Goal: Task Accomplishment & Management: Manage account settings

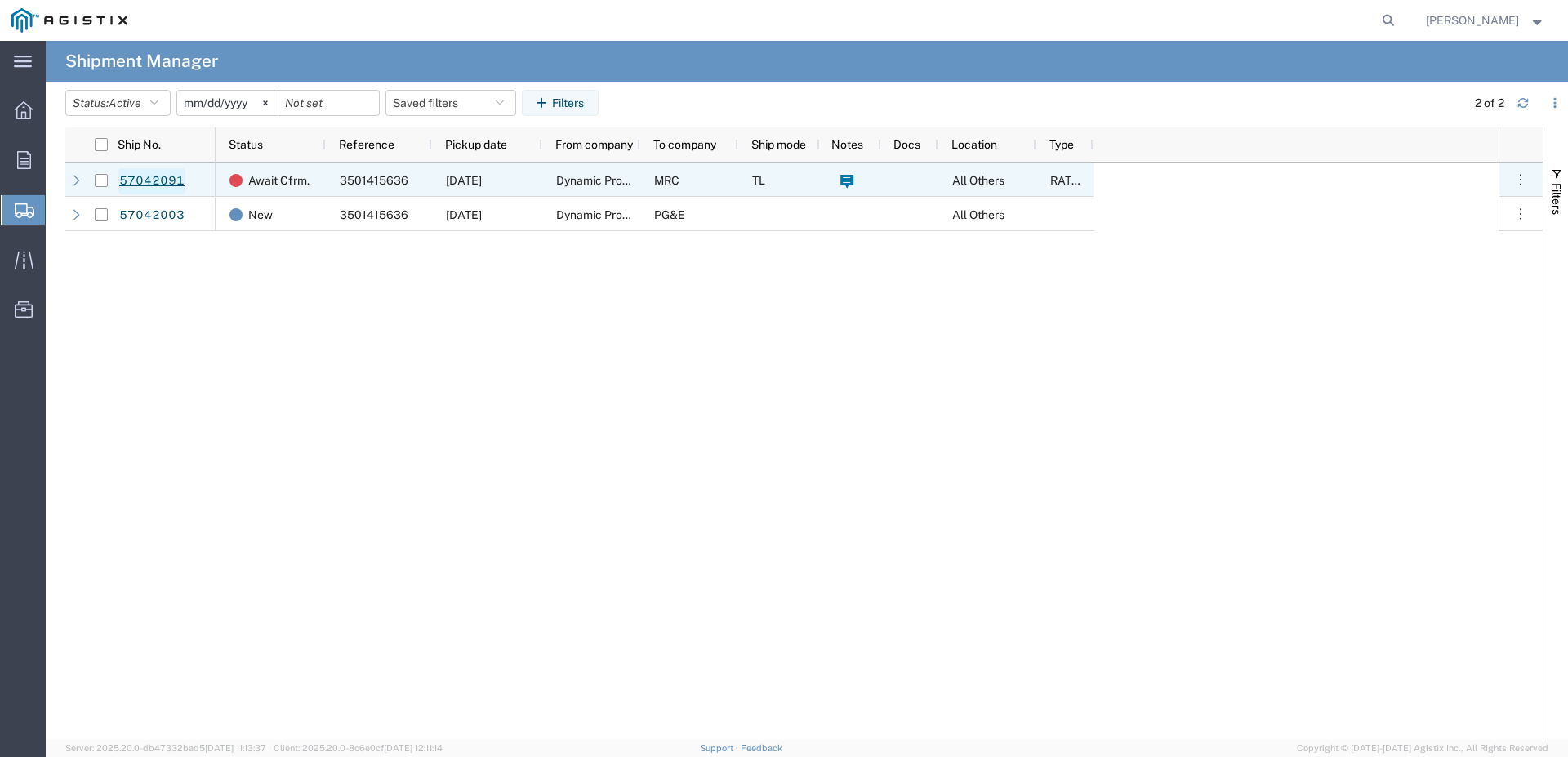
click at [166, 180] on link "57042091" at bounding box center [152, 181] width 67 height 26
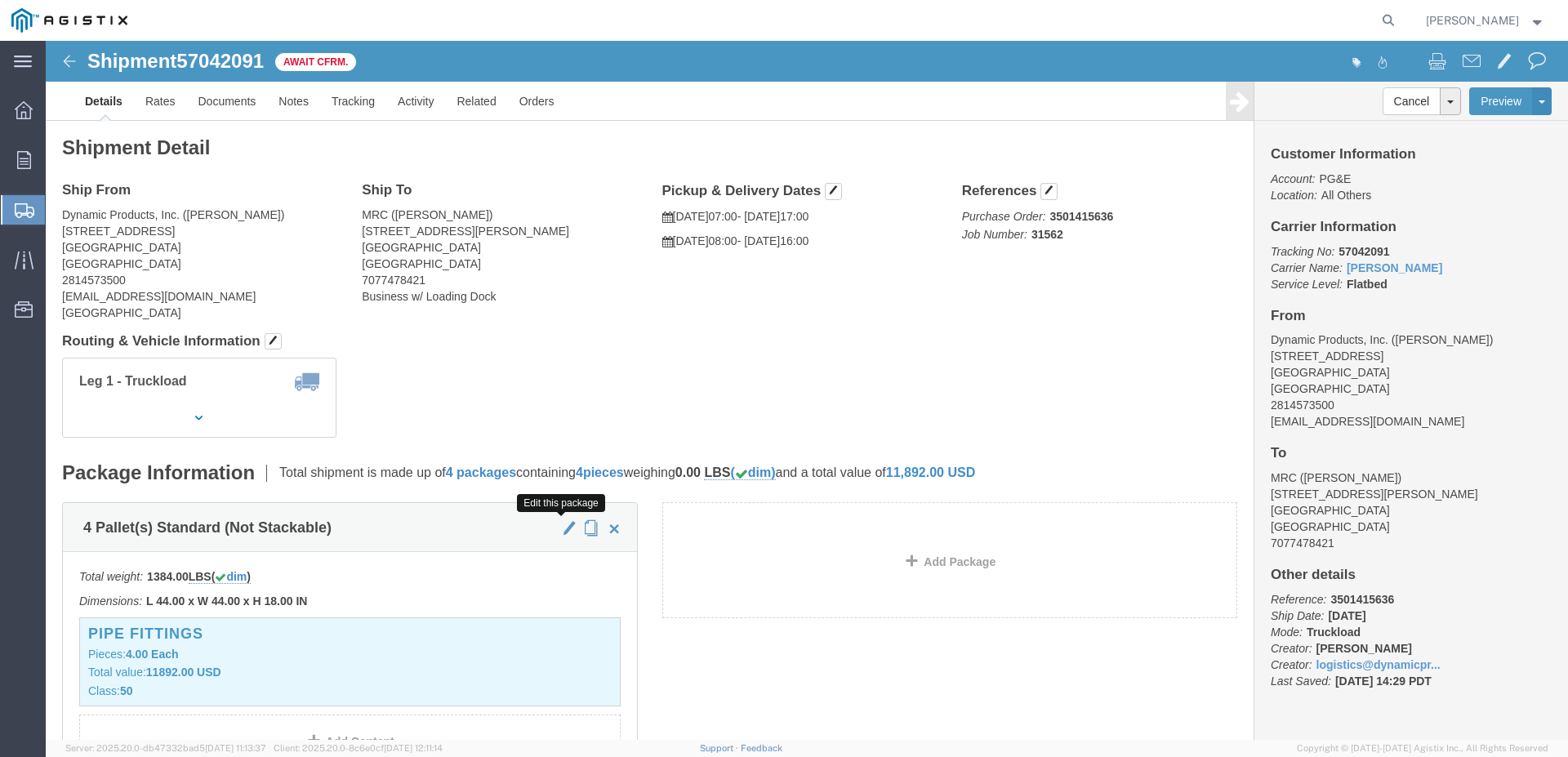
click span "button"
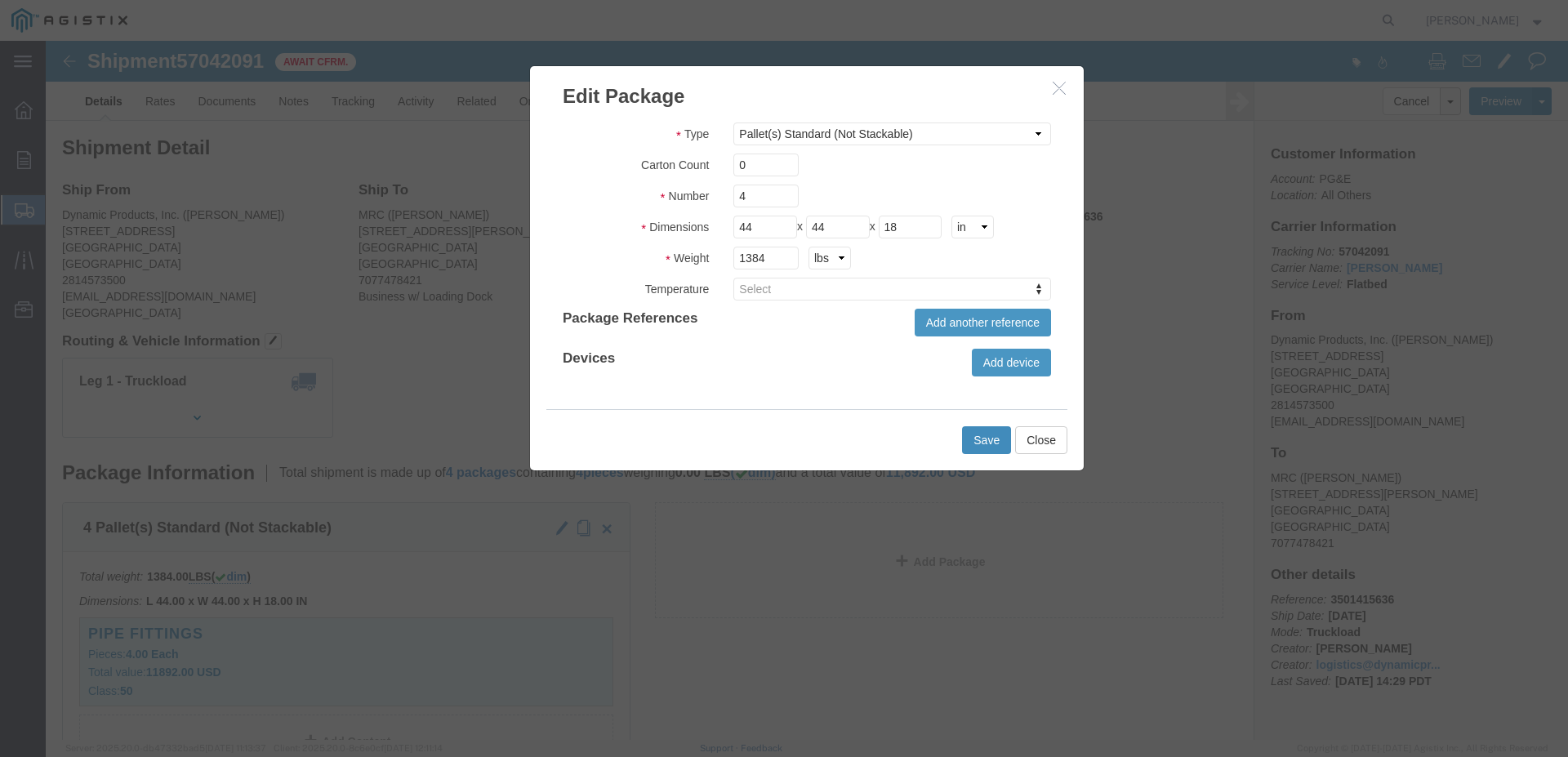
click button "Save"
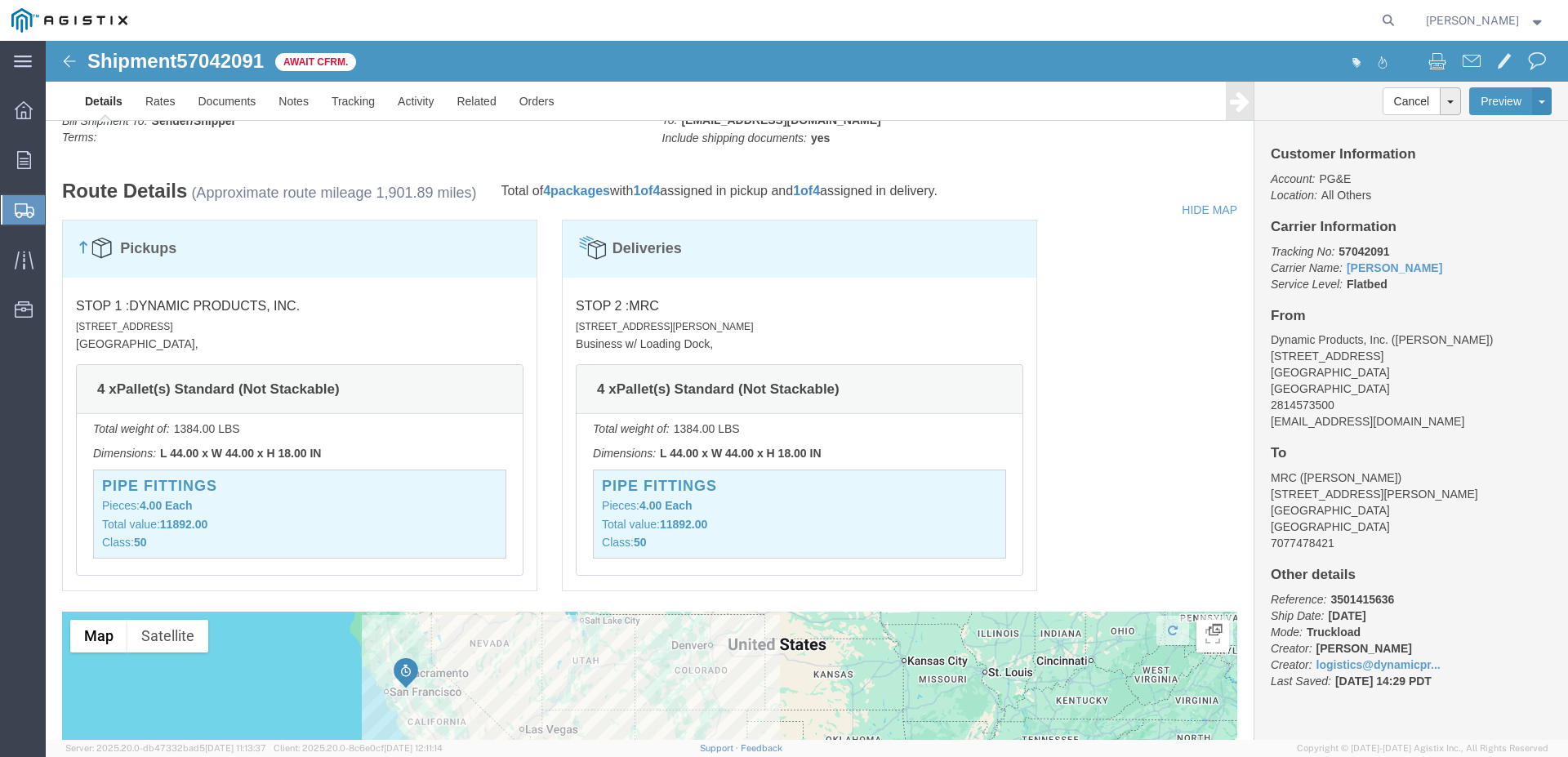
scroll to position [833, 0]
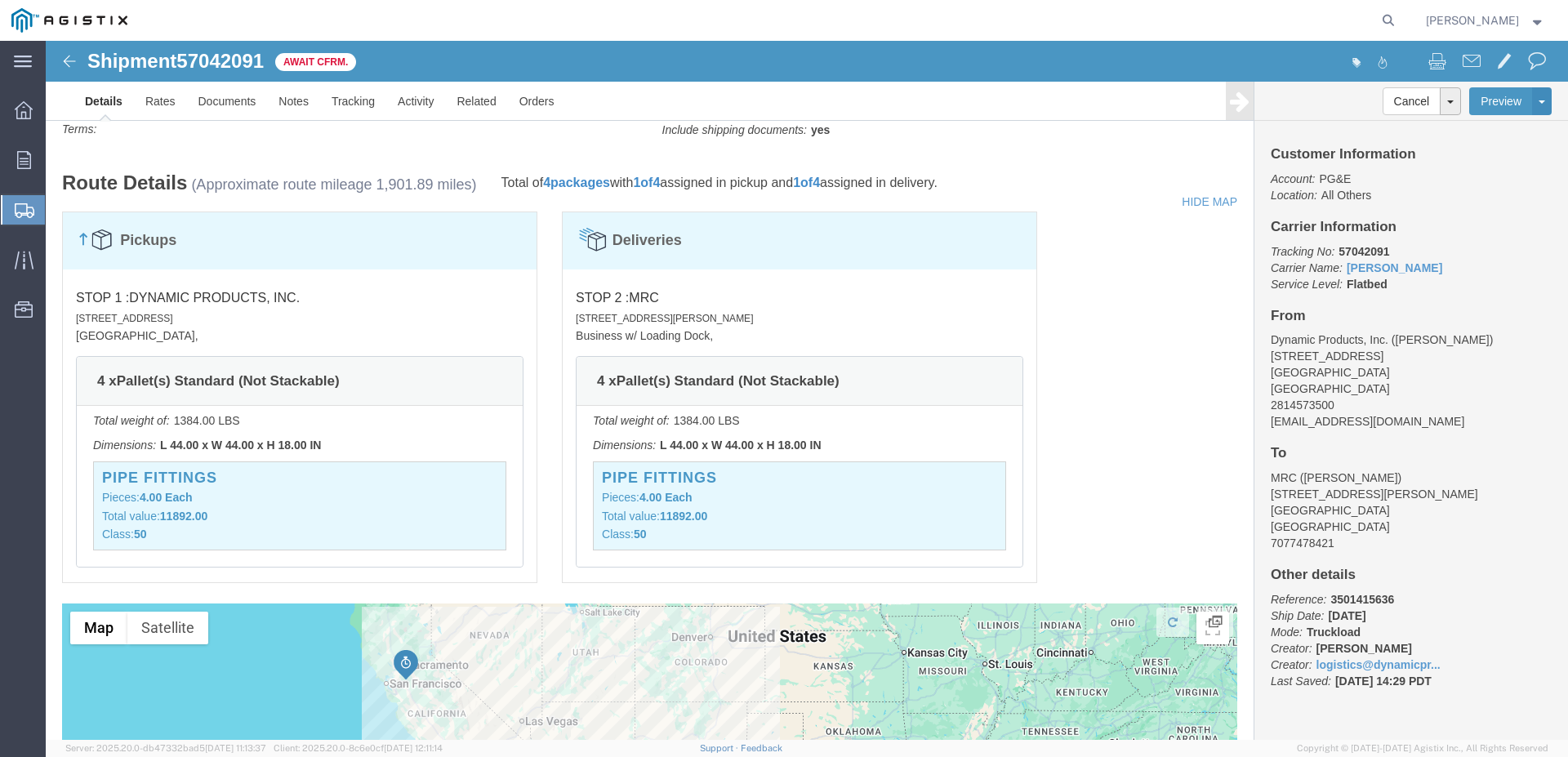
click img
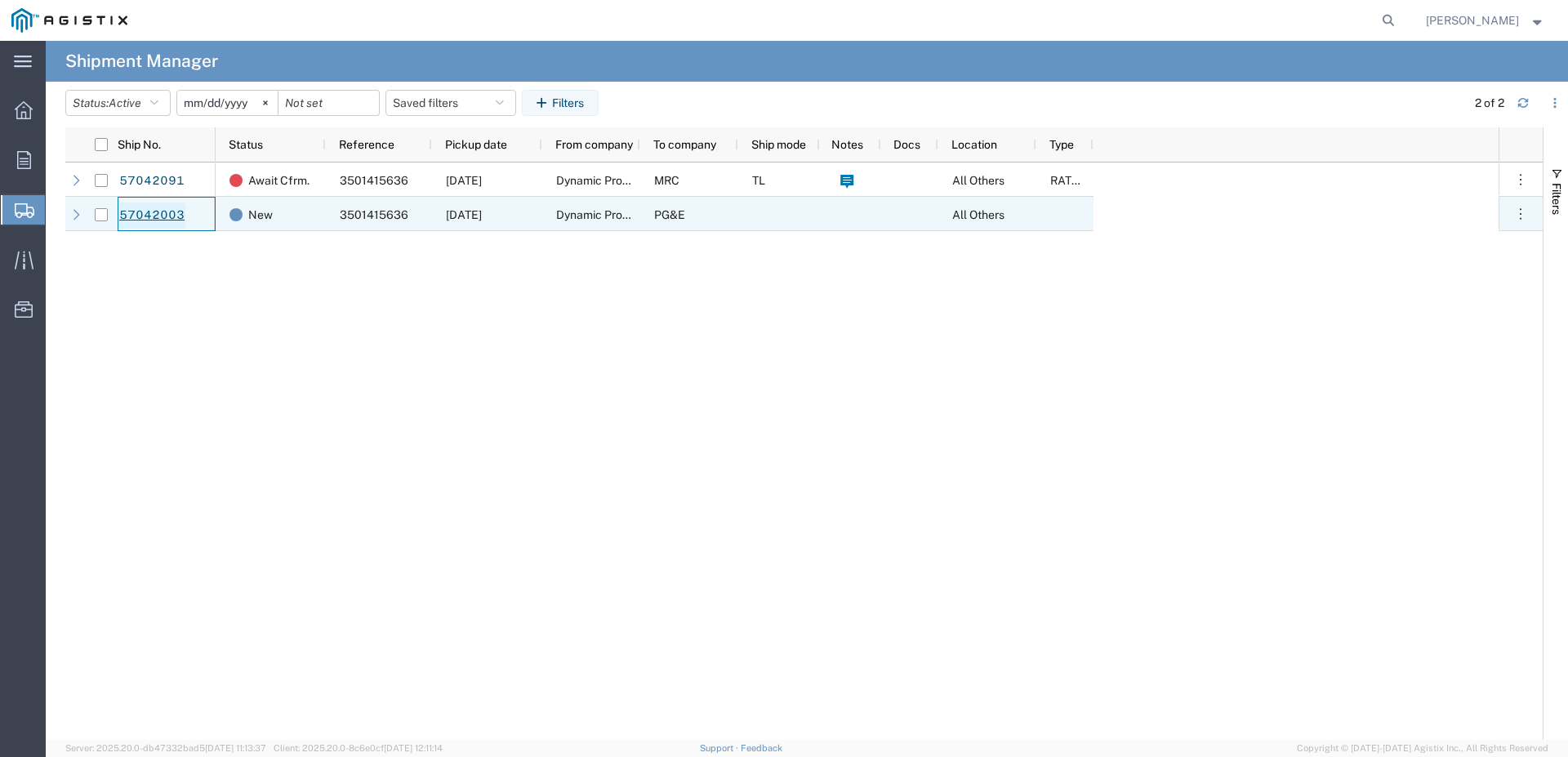
click at [174, 212] on link "57042003" at bounding box center [152, 215] width 67 height 26
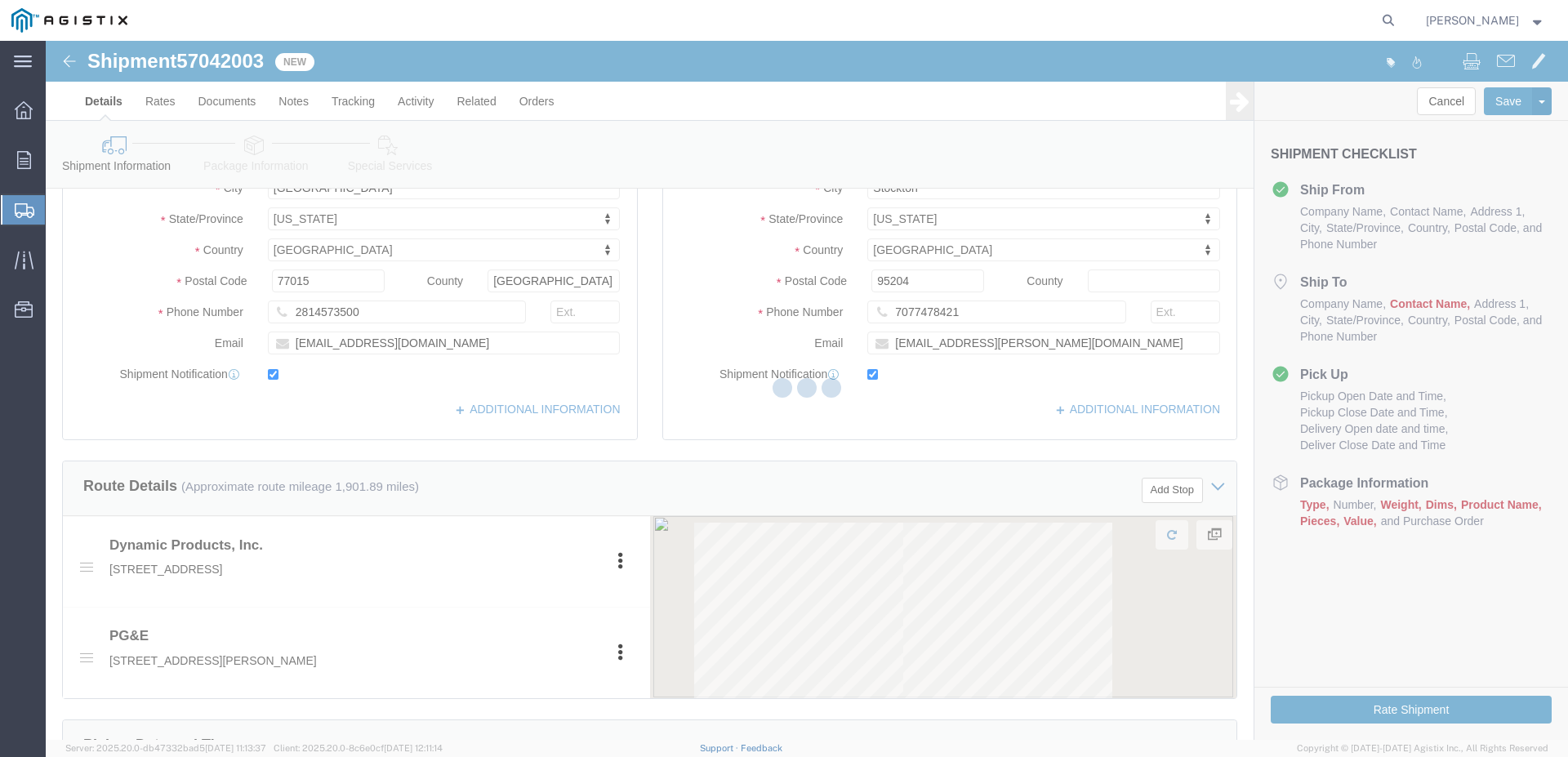
select select "46111"
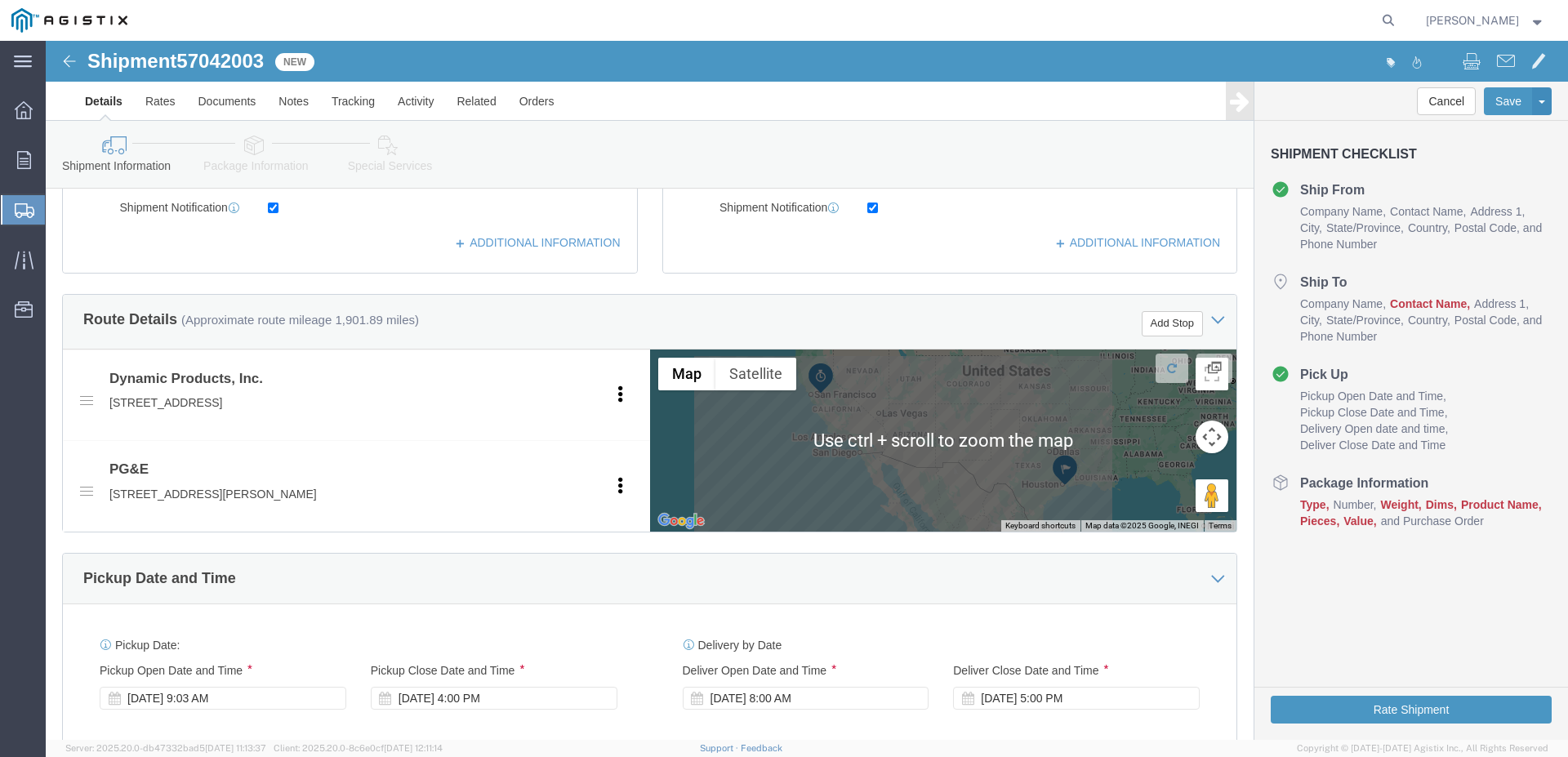
scroll to position [1095, 0]
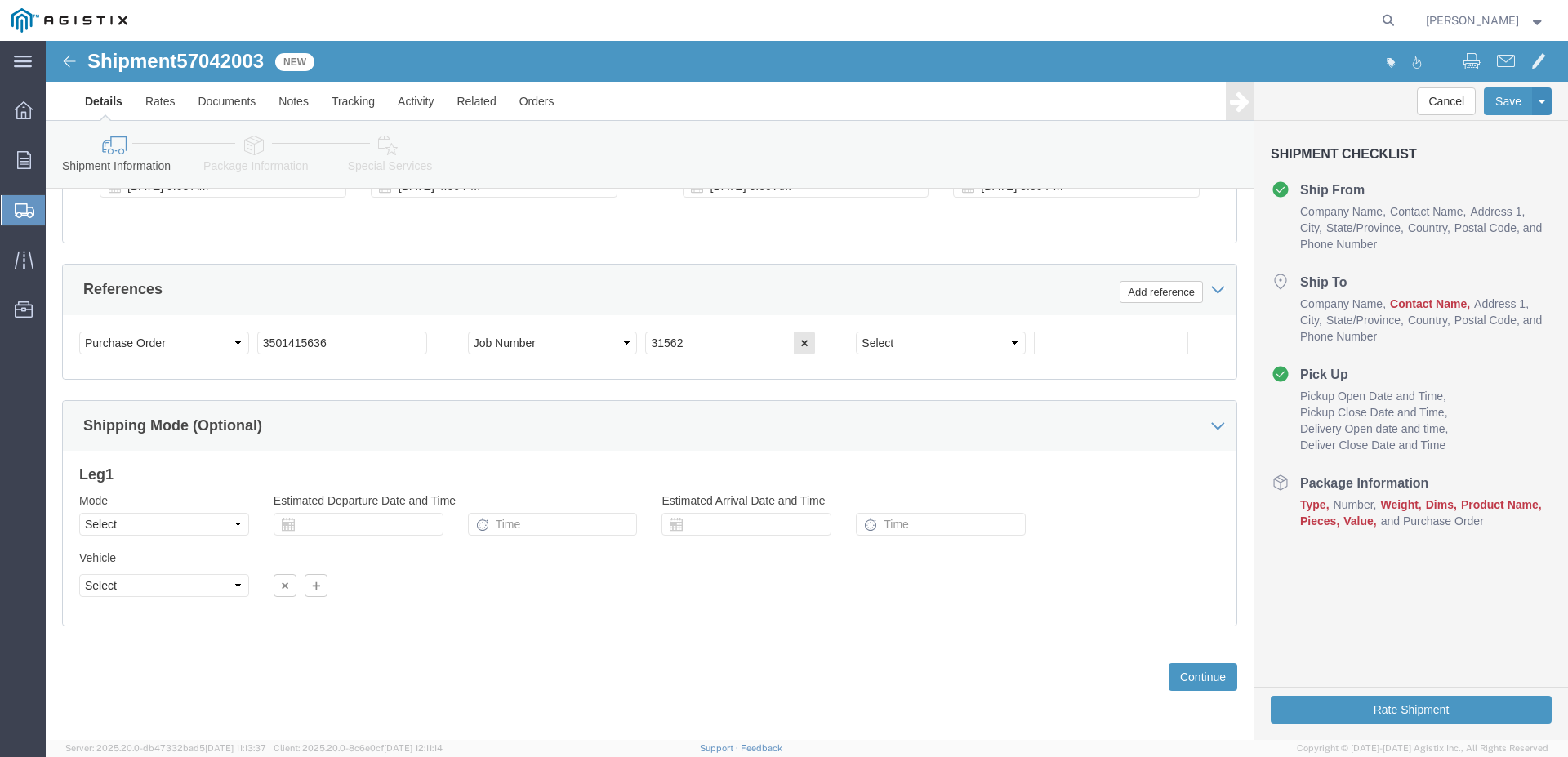
click div "Previous Continue"
click button "Continue"
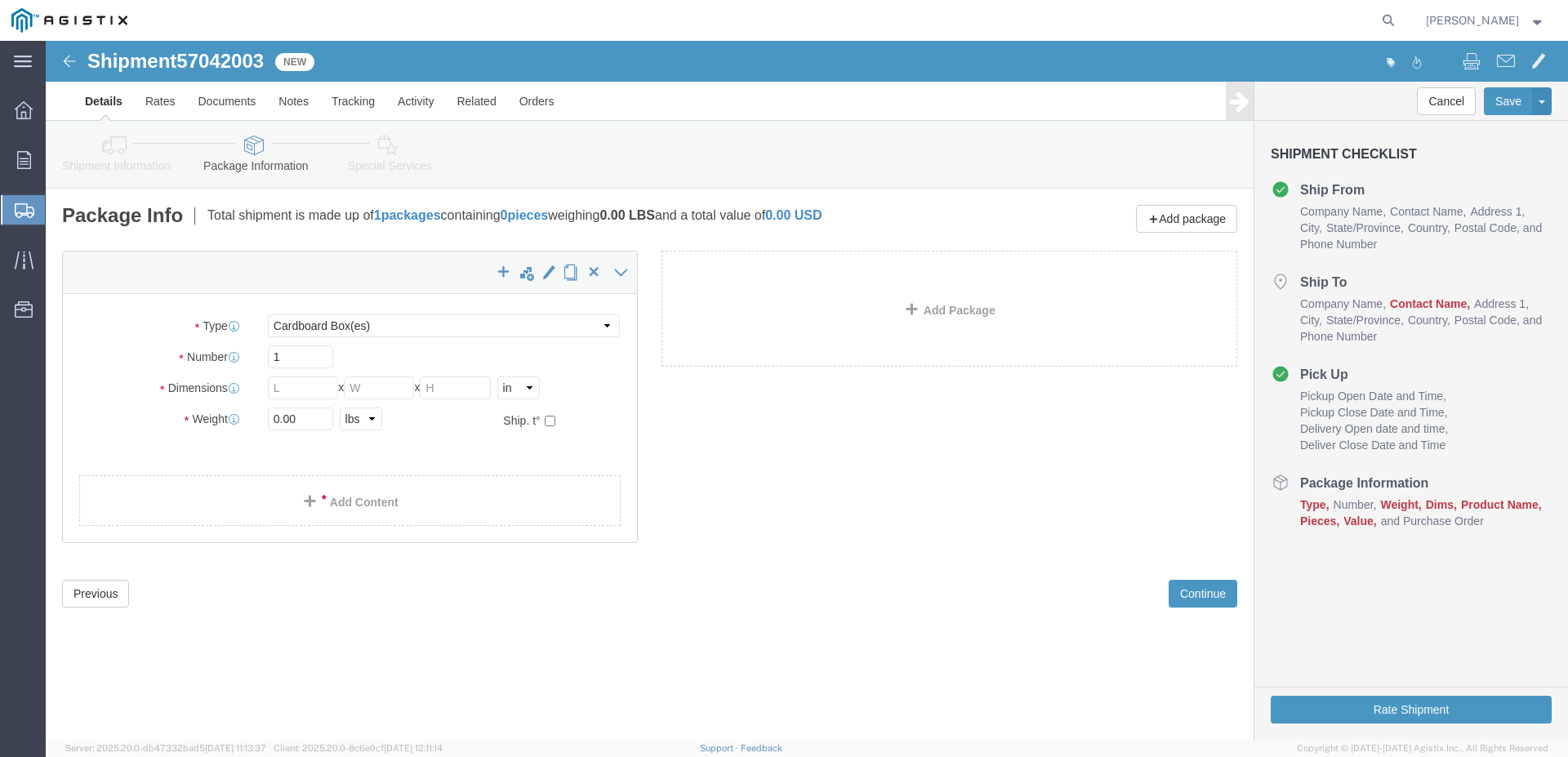
click div "Shipment 57042003 New"
click img
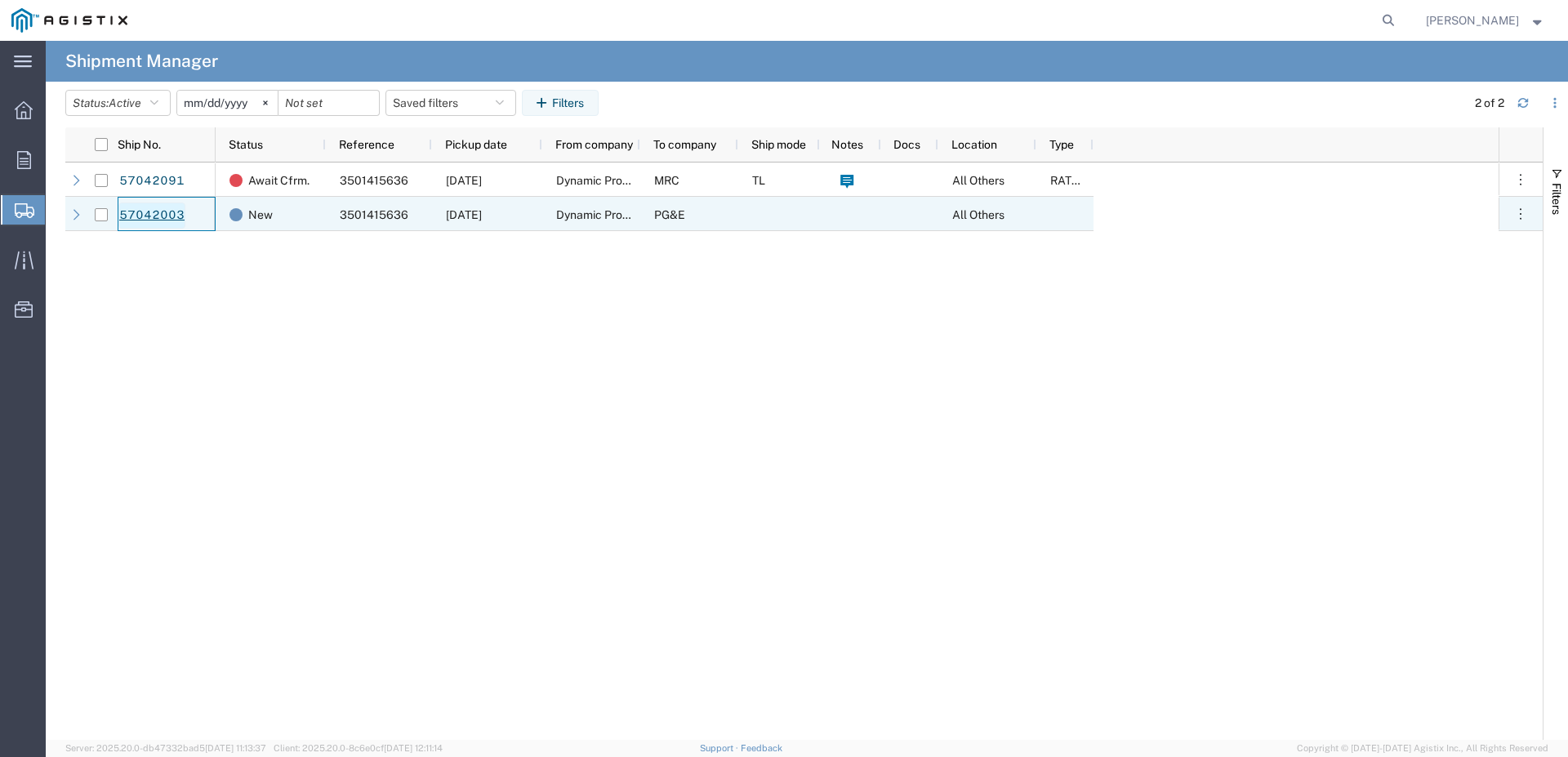
click at [125, 217] on link "57042003" at bounding box center [152, 215] width 67 height 26
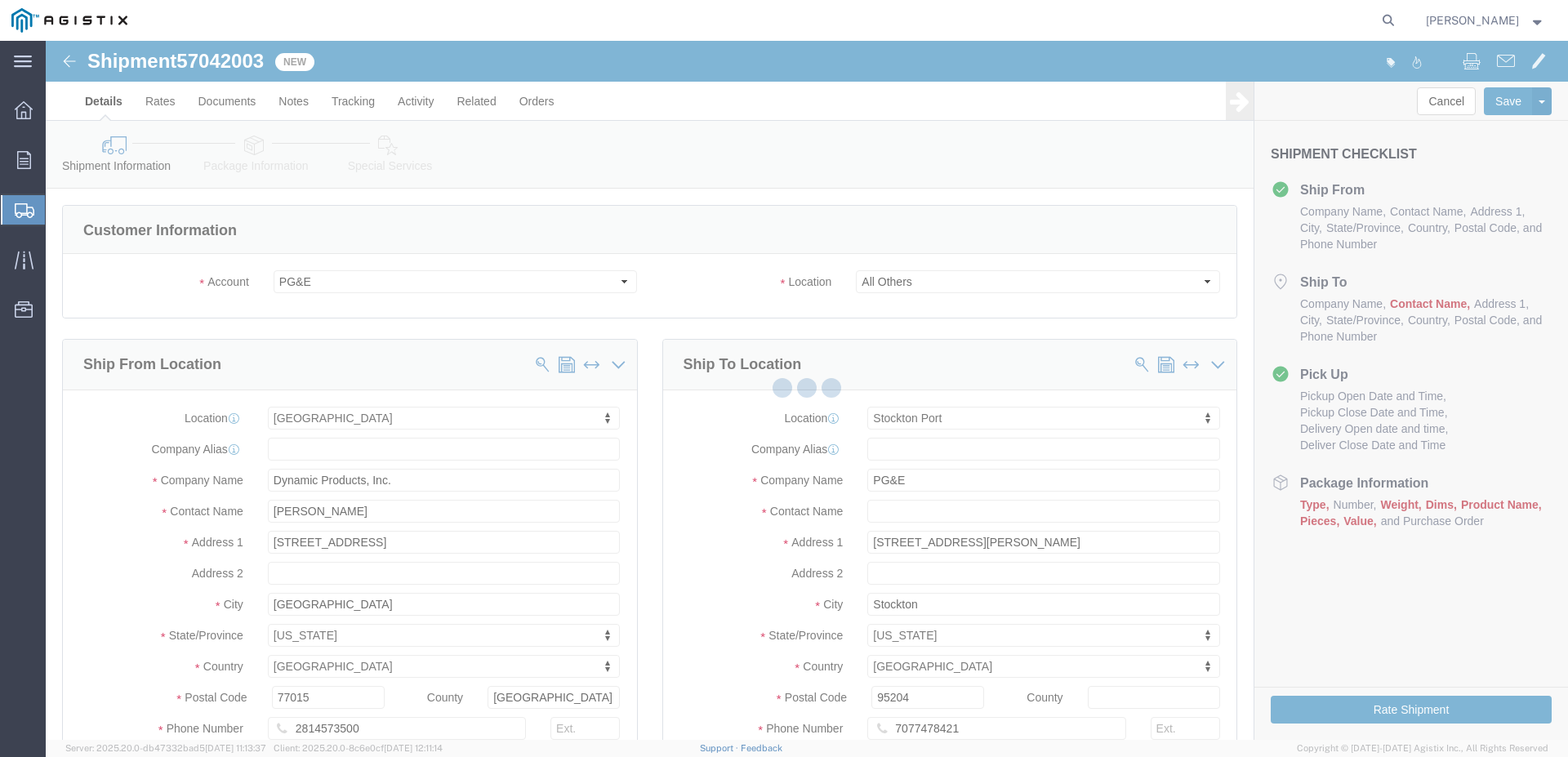
select select "46111"
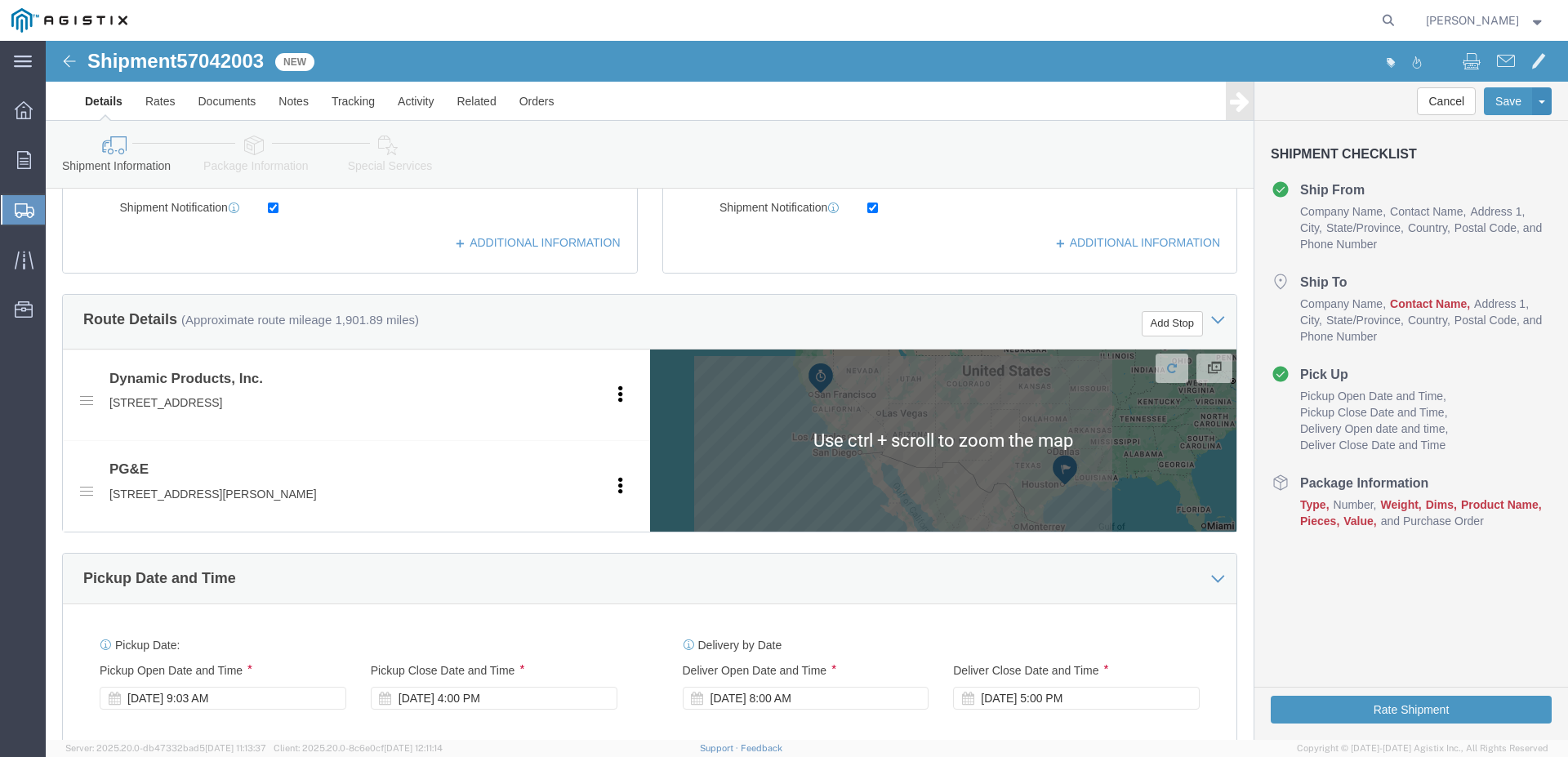
scroll to position [1095, 0]
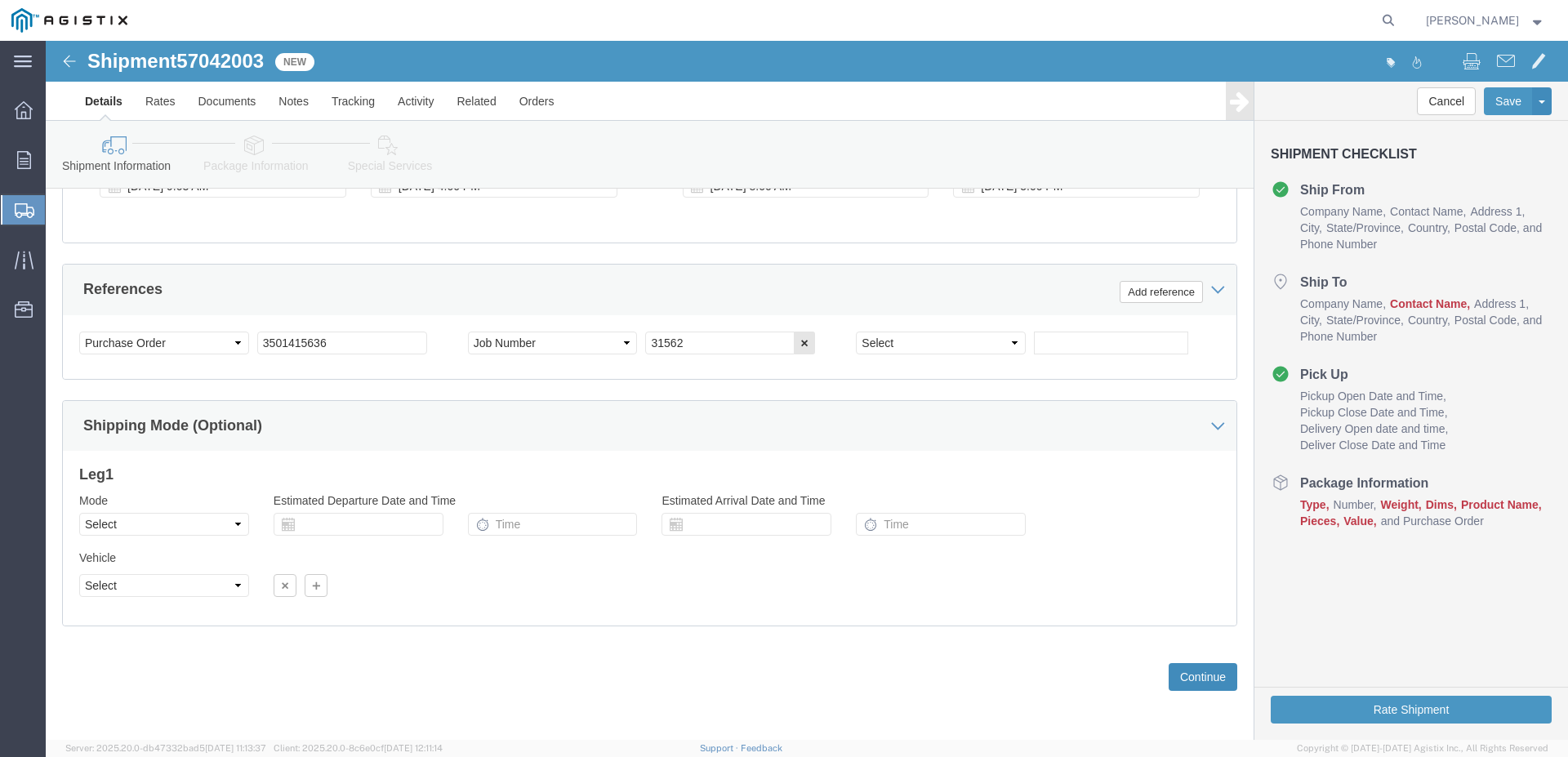
click button "Continue"
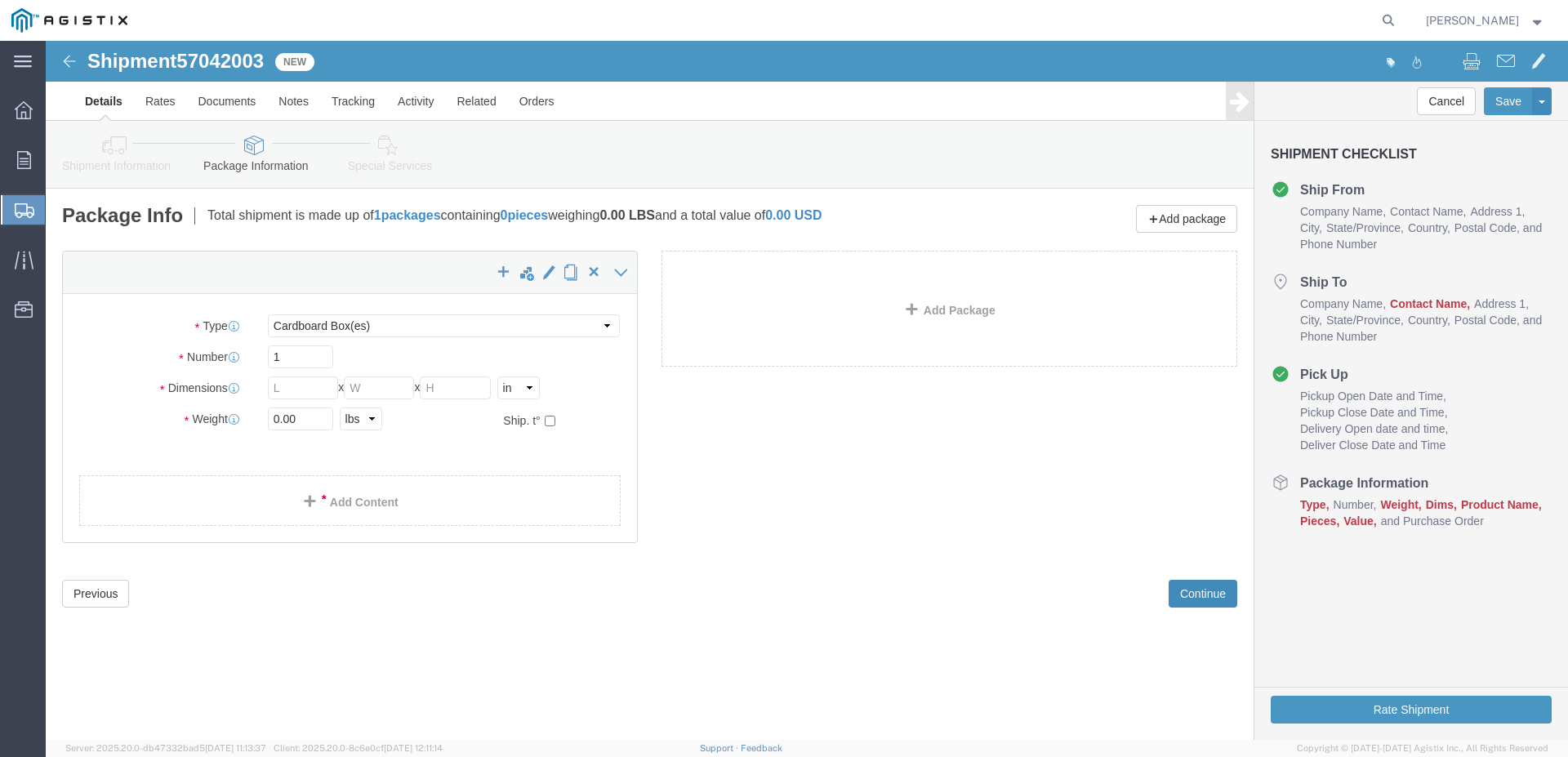
scroll to position [0, 0]
click div "Shipment 57042003 New Details Rates Documents Notes Tracking Activity Related O…"
click img
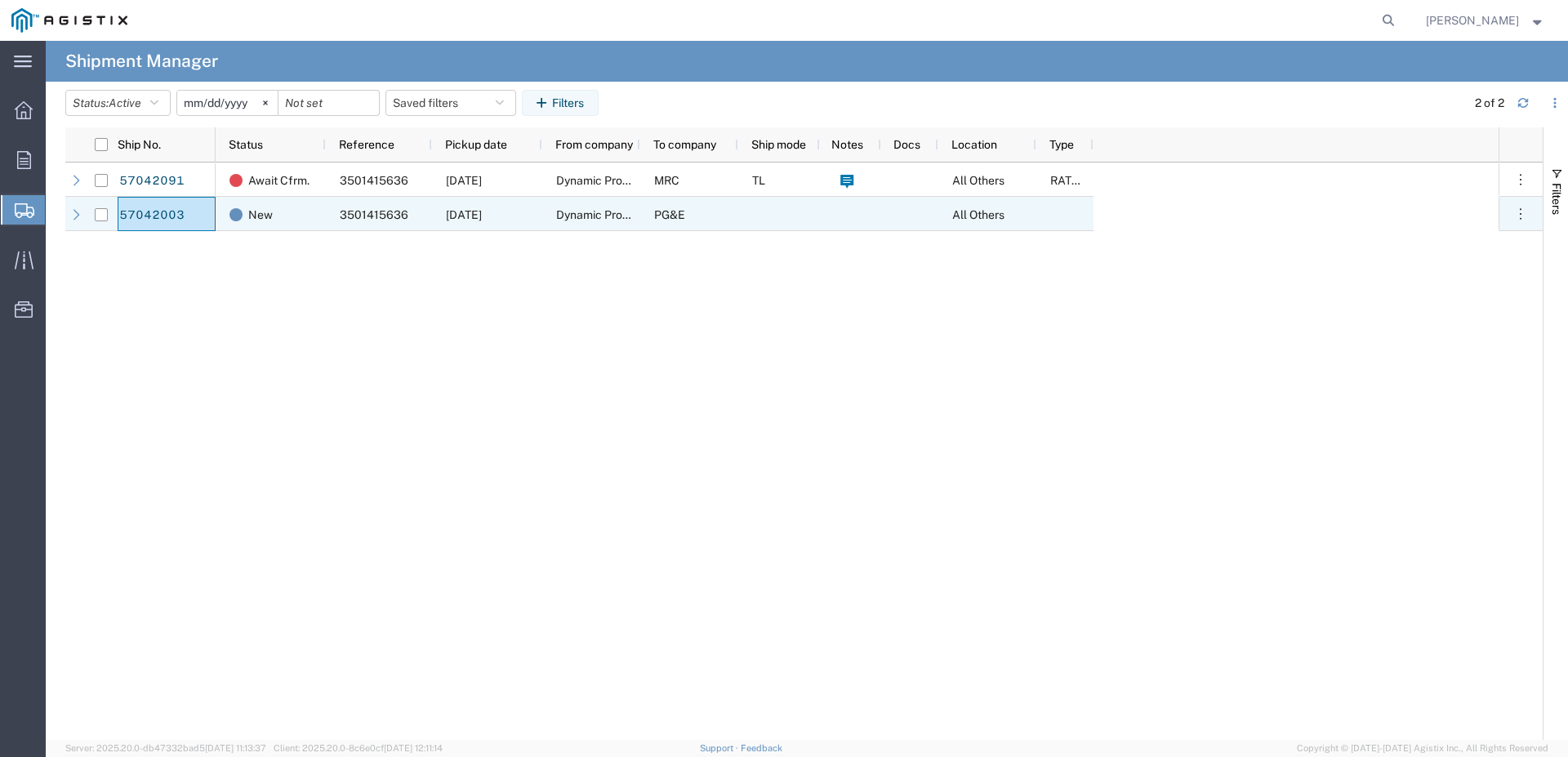
click at [96, 205] on div at bounding box center [100, 214] width 13 height 34
click at [104, 217] on input "Press Space to toggle row selection (unchecked)" at bounding box center [100, 214] width 13 height 13
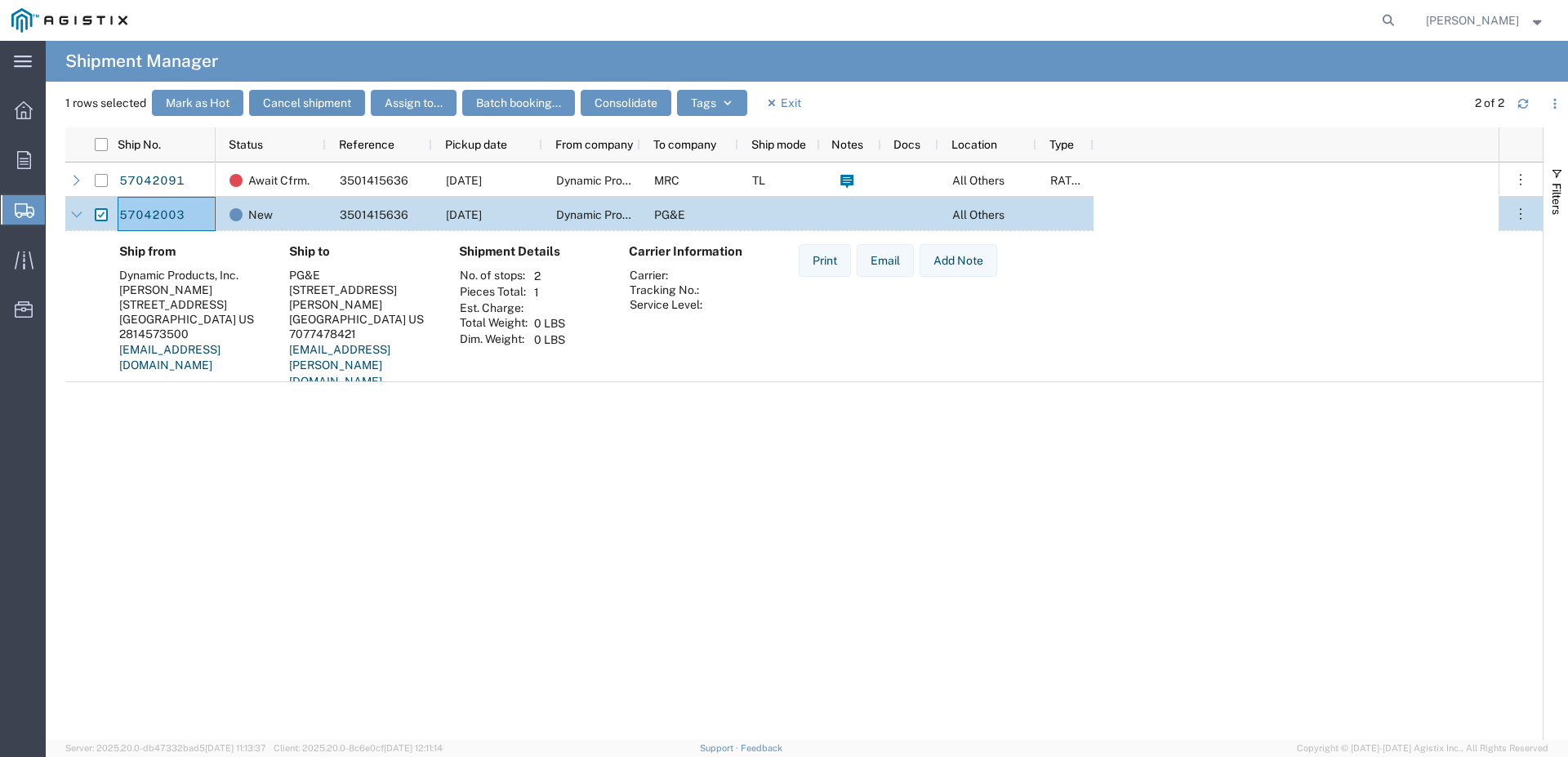
click at [309, 99] on button "Cancel shipment" at bounding box center [306, 102] width 116 height 26
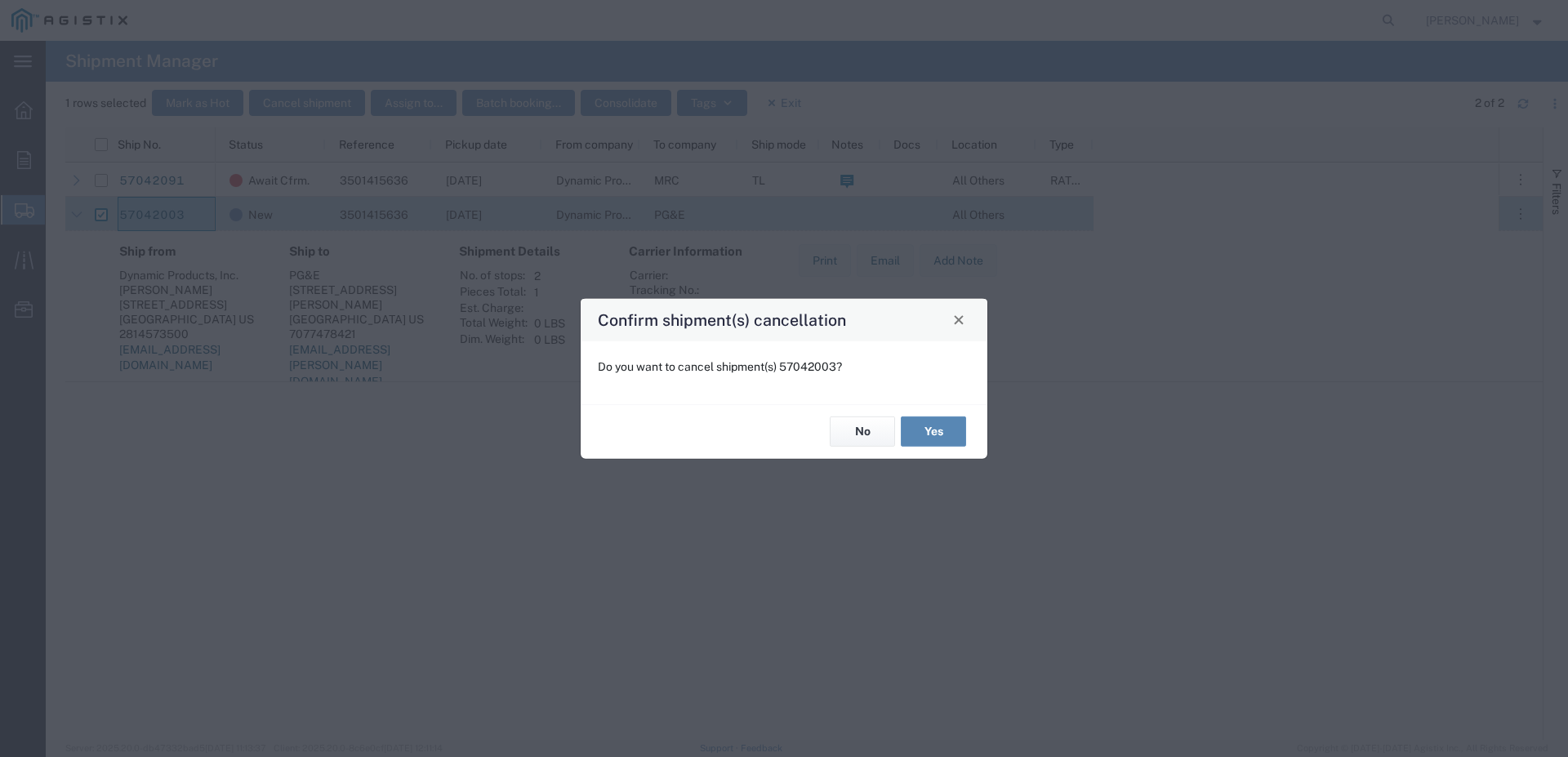
click at [938, 425] on button "Yes" at bounding box center [933, 431] width 65 height 30
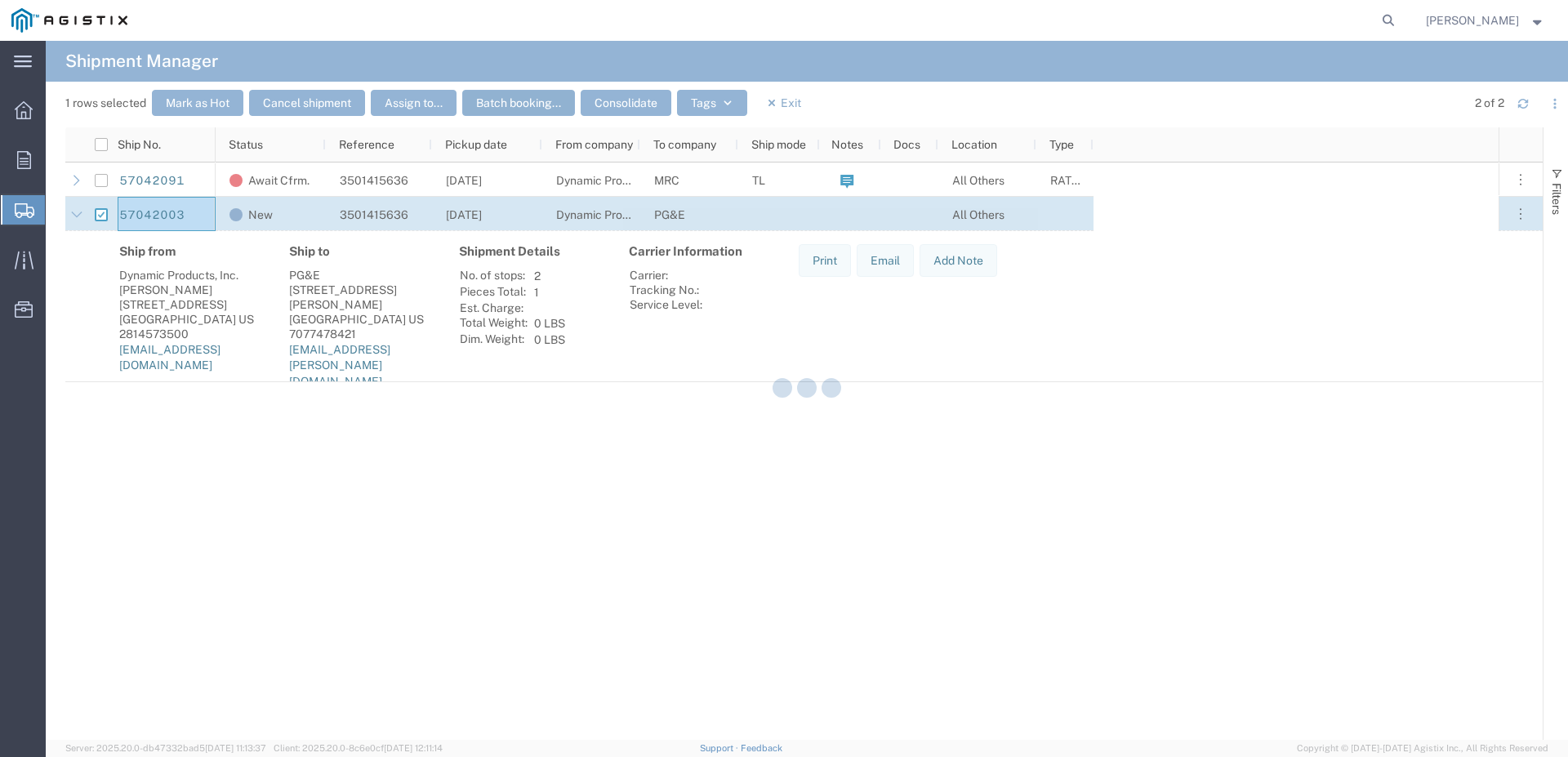
checkbox input "false"
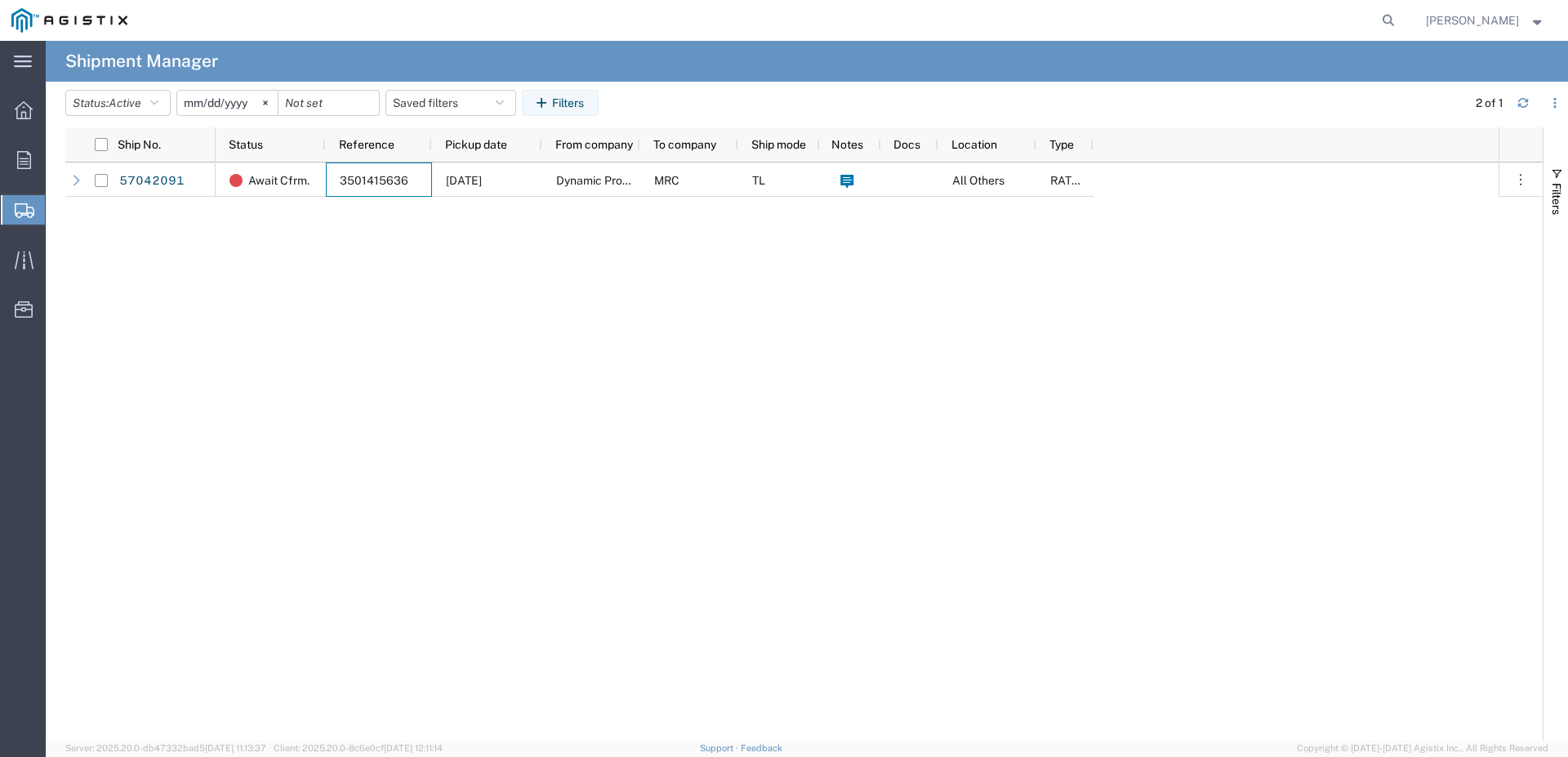
click at [278, 284] on div "Await Cfrm. 3501415636 [DATE] Dynamic Products, Inc. MRC TL All Others RATED" at bounding box center [857, 451] width 1283 height 577
click at [130, 226] on div "57042091 Await Cfrm. 3501415636 [DATE] Dynamic Products, Inc. MRC TL All Others…" at bounding box center [804, 451] width 1478 height 577
click at [100, 253] on div "57042091 Await Cfrm. 3501415636 [DATE] Dynamic Products, Inc. MRC TL All Others…" at bounding box center [804, 451] width 1478 height 577
drag, startPoint x: 98, startPoint y: 329, endPoint x: 100, endPoint y: 373, distance: 44.0
click at [97, 329] on div "57042091 Await Cfrm. 3501415636 [DATE] Dynamic Products, Inc. MRC TL All Others…" at bounding box center [804, 451] width 1478 height 577
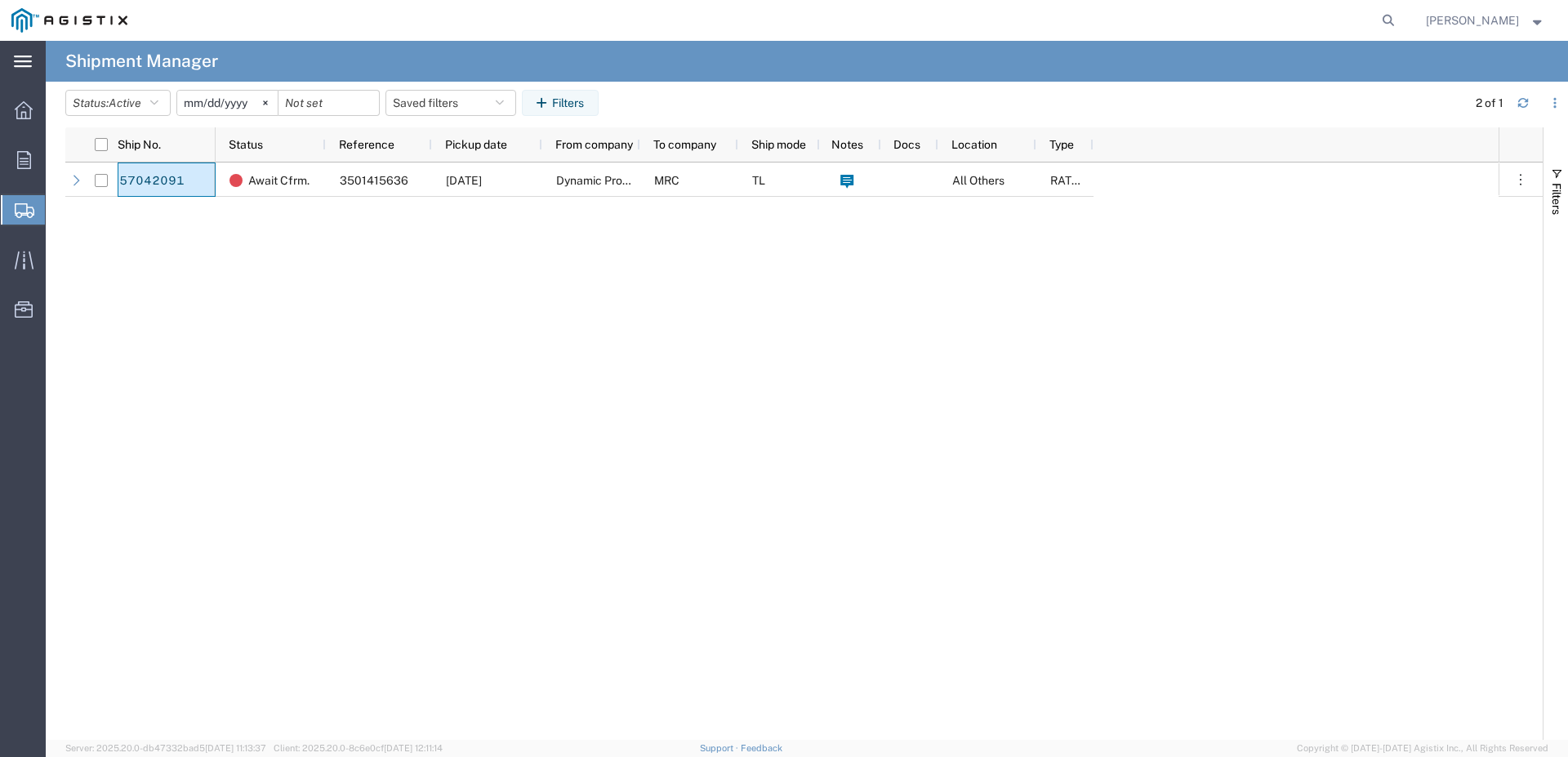
click at [25, 49] on div "main_menu Created with Sketch." at bounding box center [22, 61] width 46 height 41
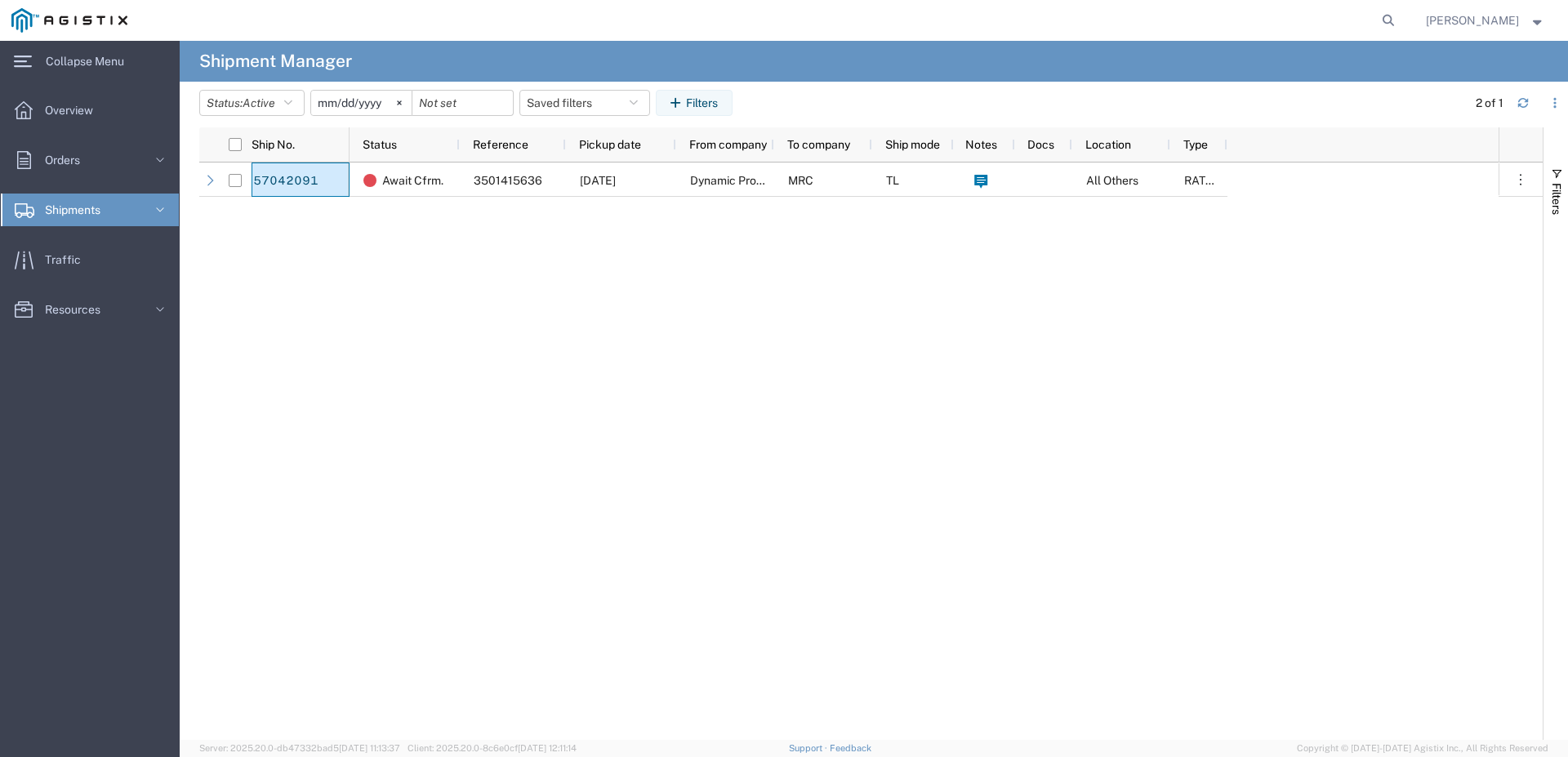
click at [69, 202] on span "Shipments" at bounding box center [78, 210] width 67 height 33
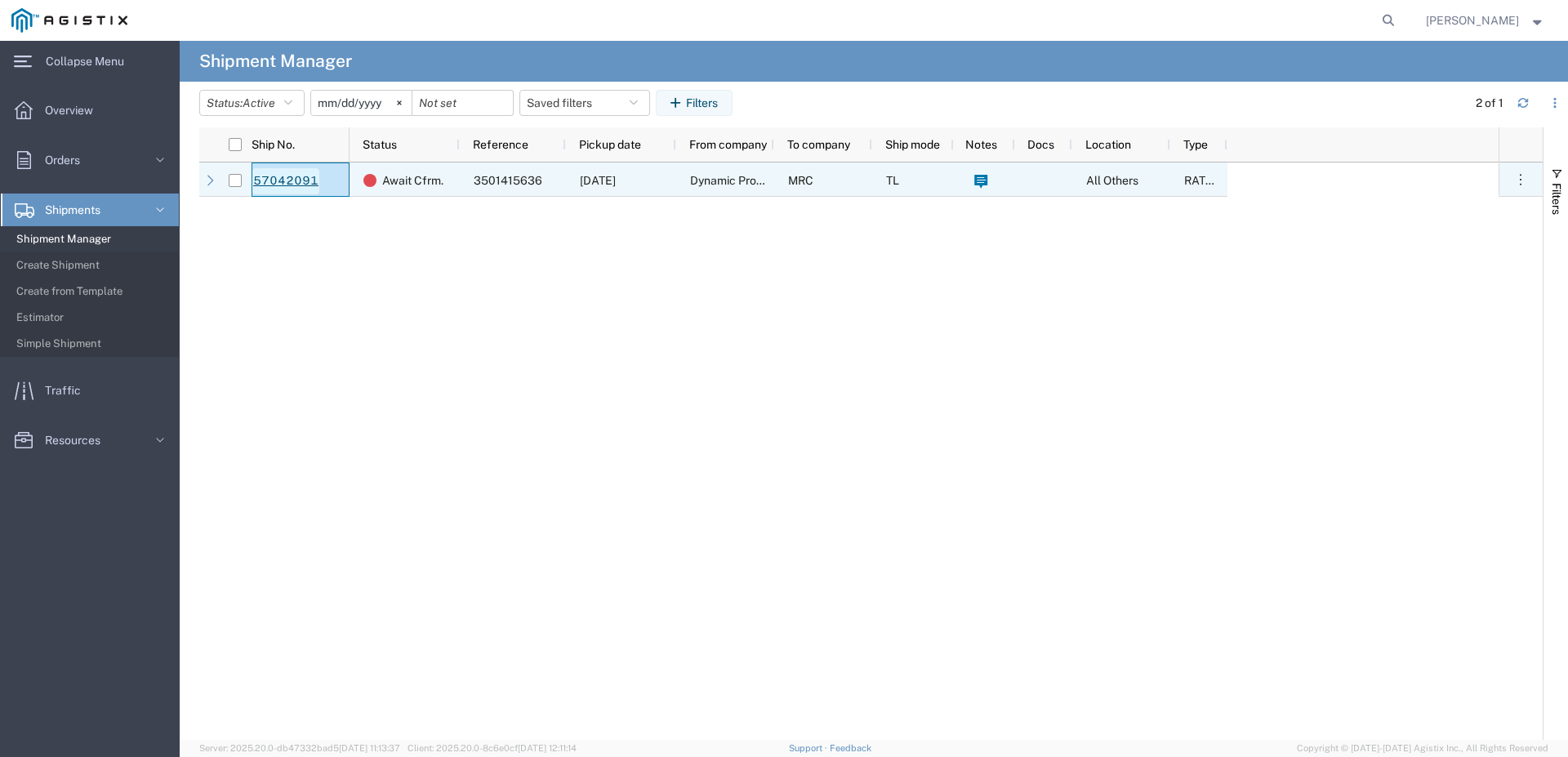
click at [291, 184] on link "57042091" at bounding box center [286, 181] width 67 height 26
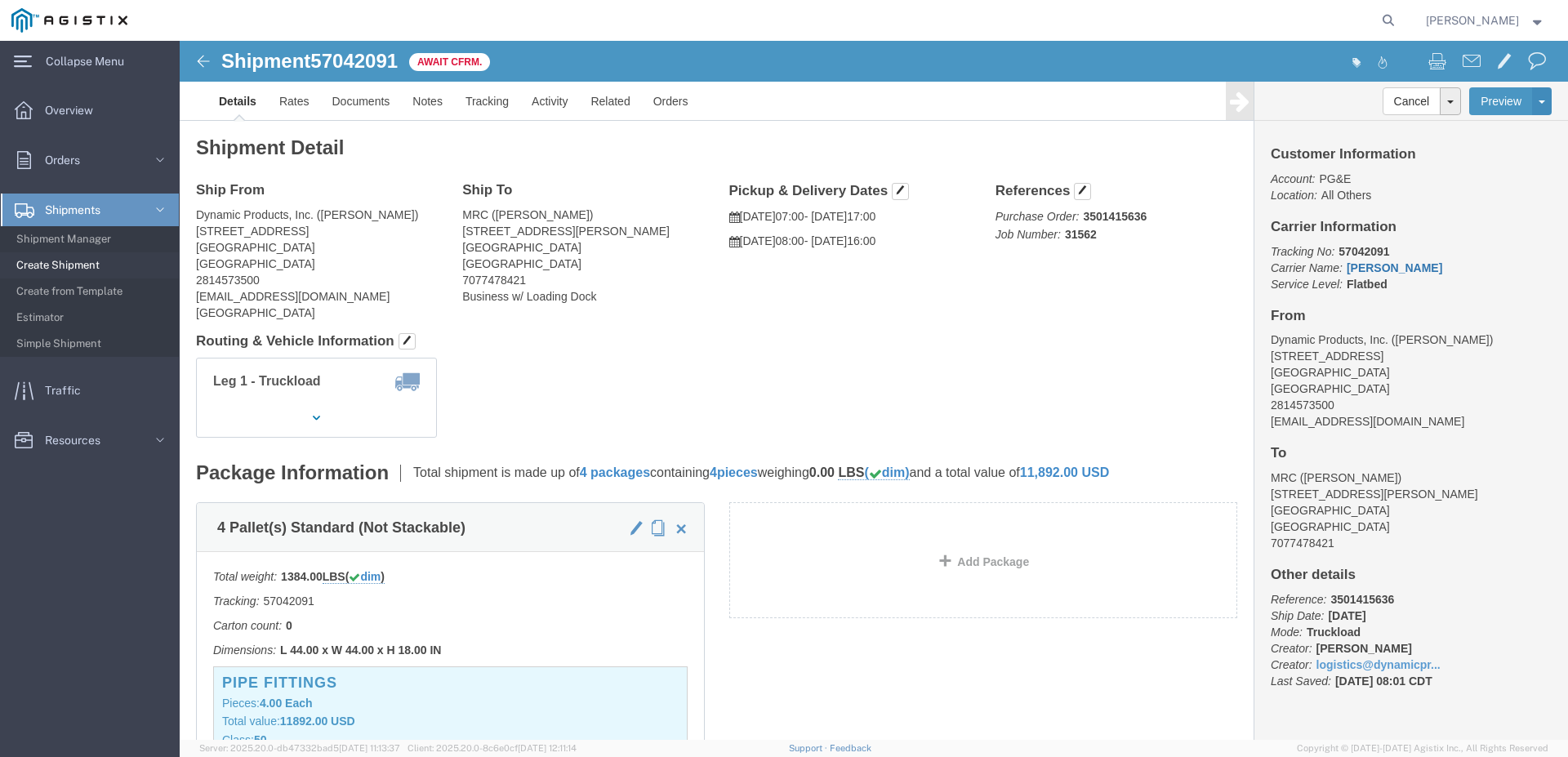
click link "[PERSON_NAME]"
click at [49, 237] on span "Shipment Manager" at bounding box center [91, 239] width 151 height 33
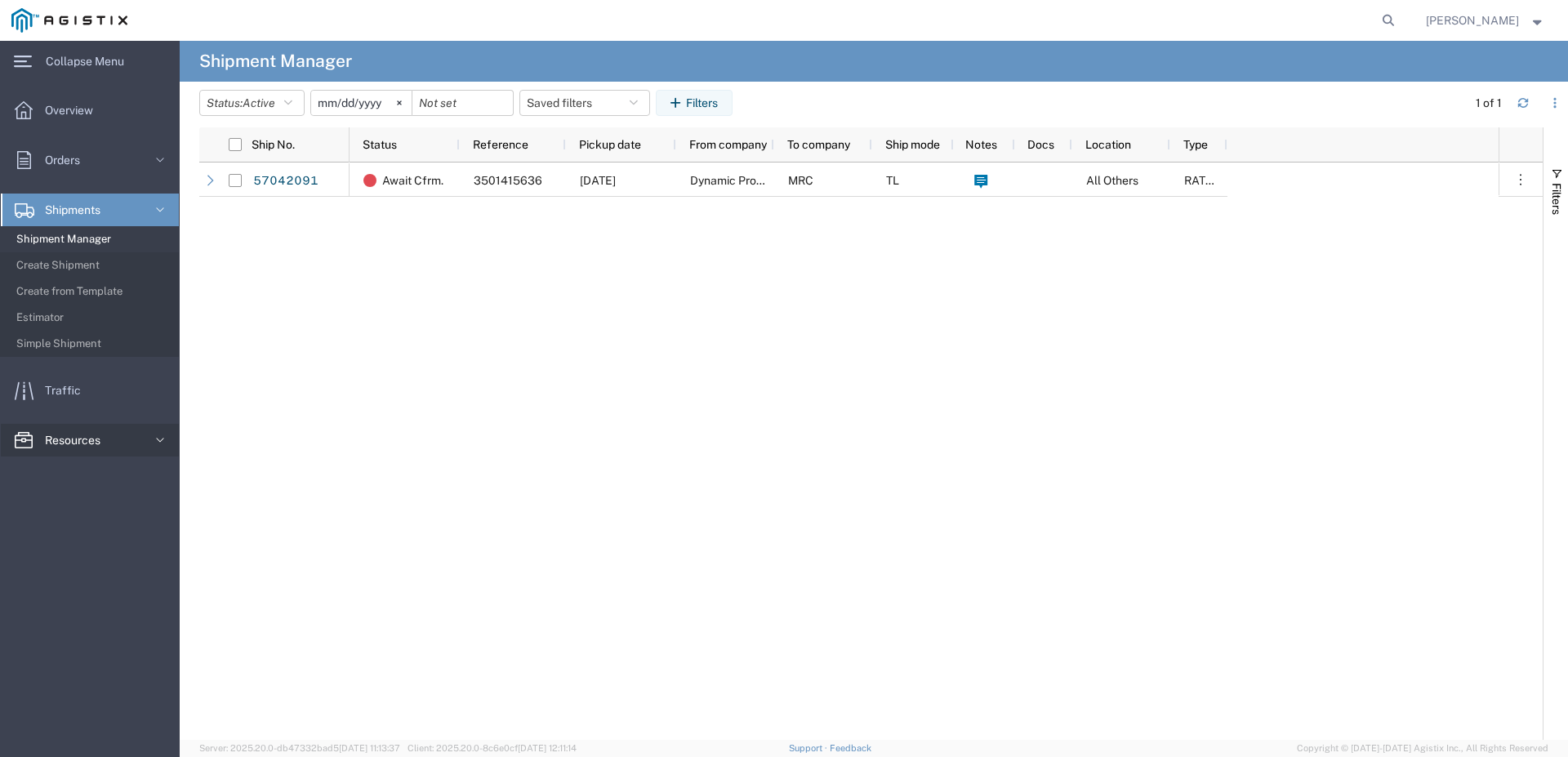
click at [98, 437] on span "Resources" at bounding box center [78, 440] width 67 height 33
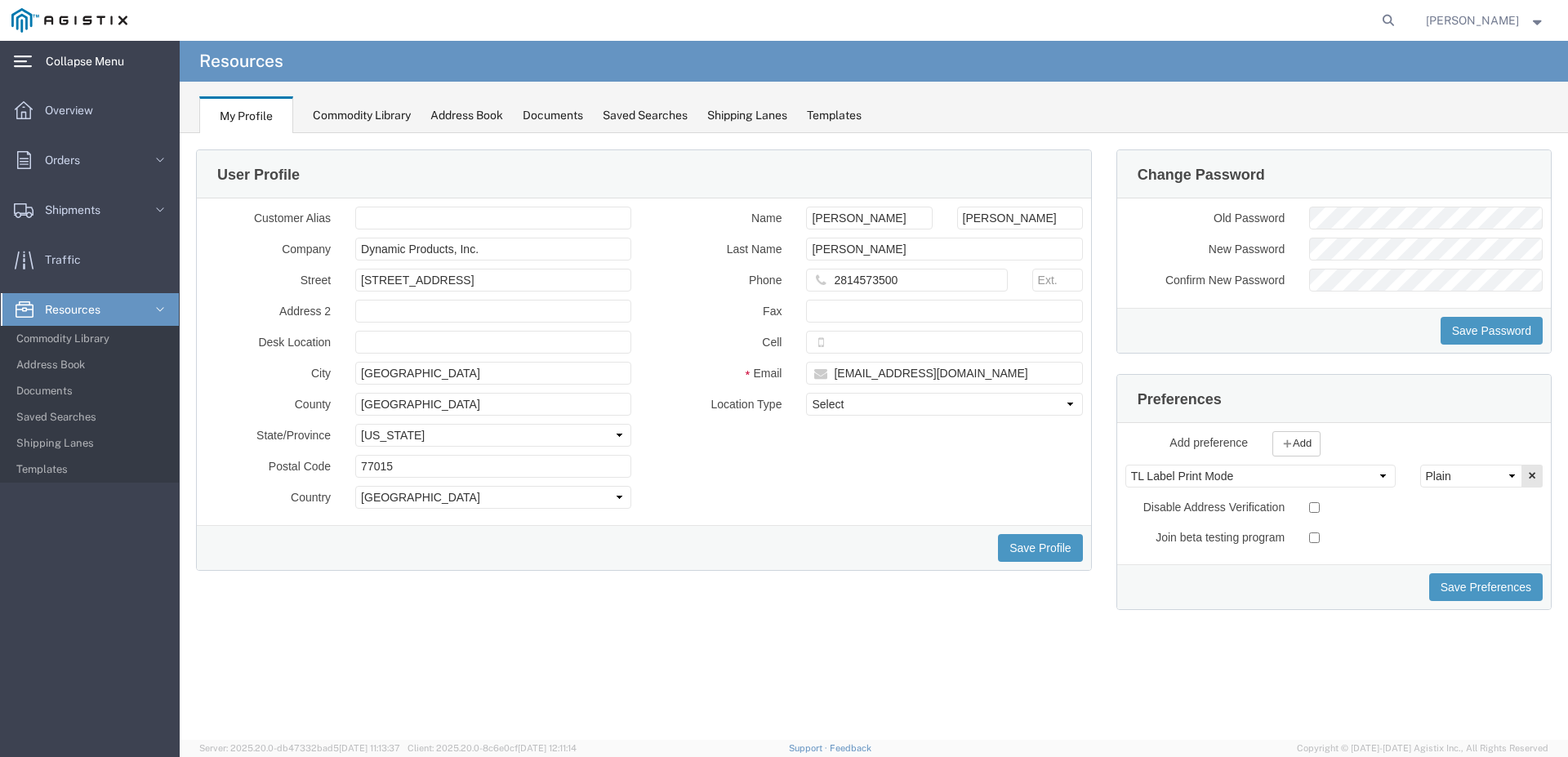
click at [100, 64] on span "Collapse Menu" at bounding box center [90, 61] width 89 height 33
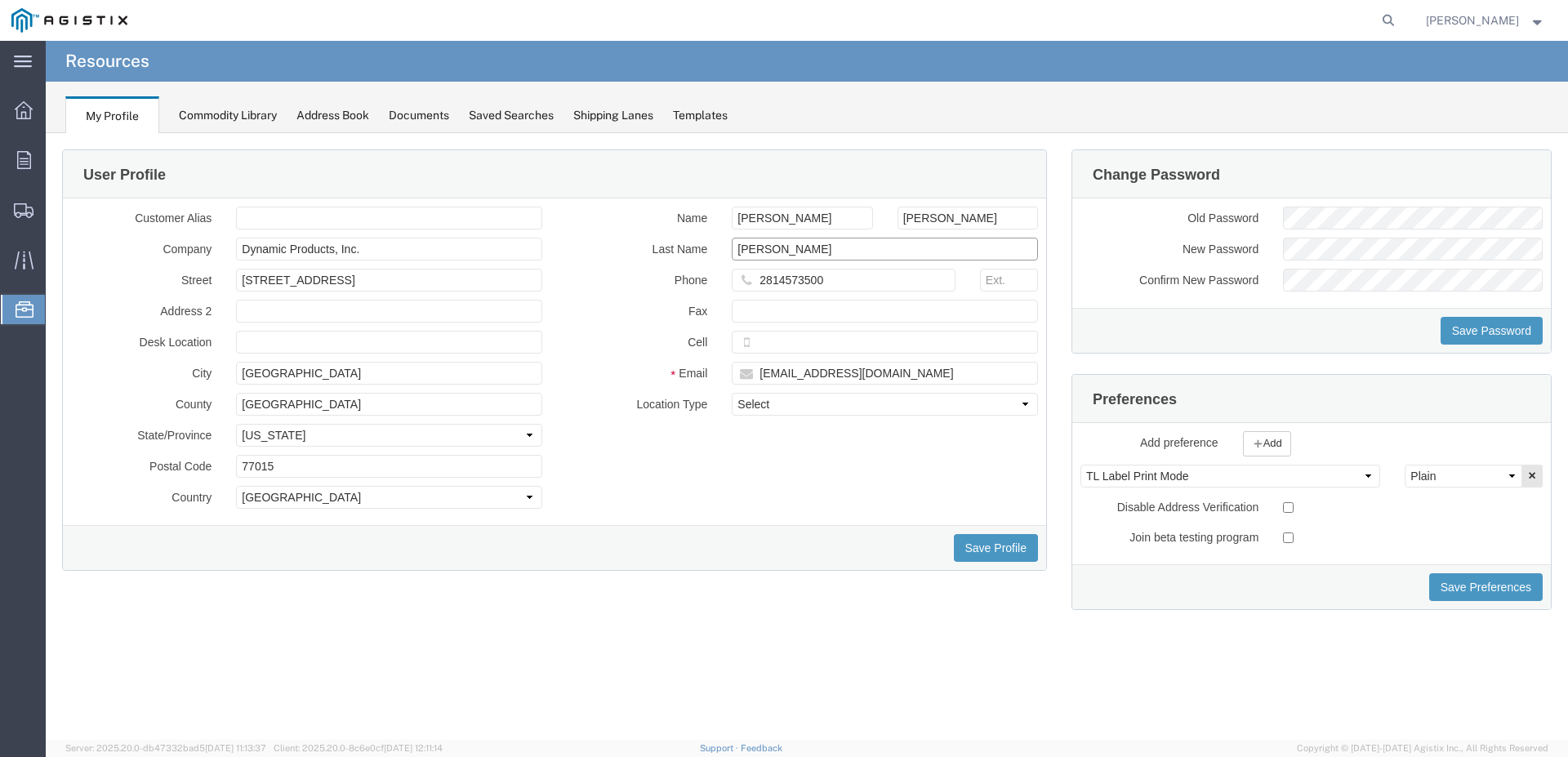
drag, startPoint x: 846, startPoint y: 248, endPoint x: 831, endPoint y: 250, distance: 15.1
click at [759, 244] on input "[PERSON_NAME]" at bounding box center [885, 250] width 306 height 23
drag, startPoint x: 813, startPoint y: 258, endPoint x: 706, endPoint y: 263, distance: 107.1
click at [732, 260] on input "[PERSON_NAME]" at bounding box center [885, 250] width 306 height 23
click at [943, 222] on input "[PERSON_NAME]" at bounding box center [967, 219] width 141 height 23
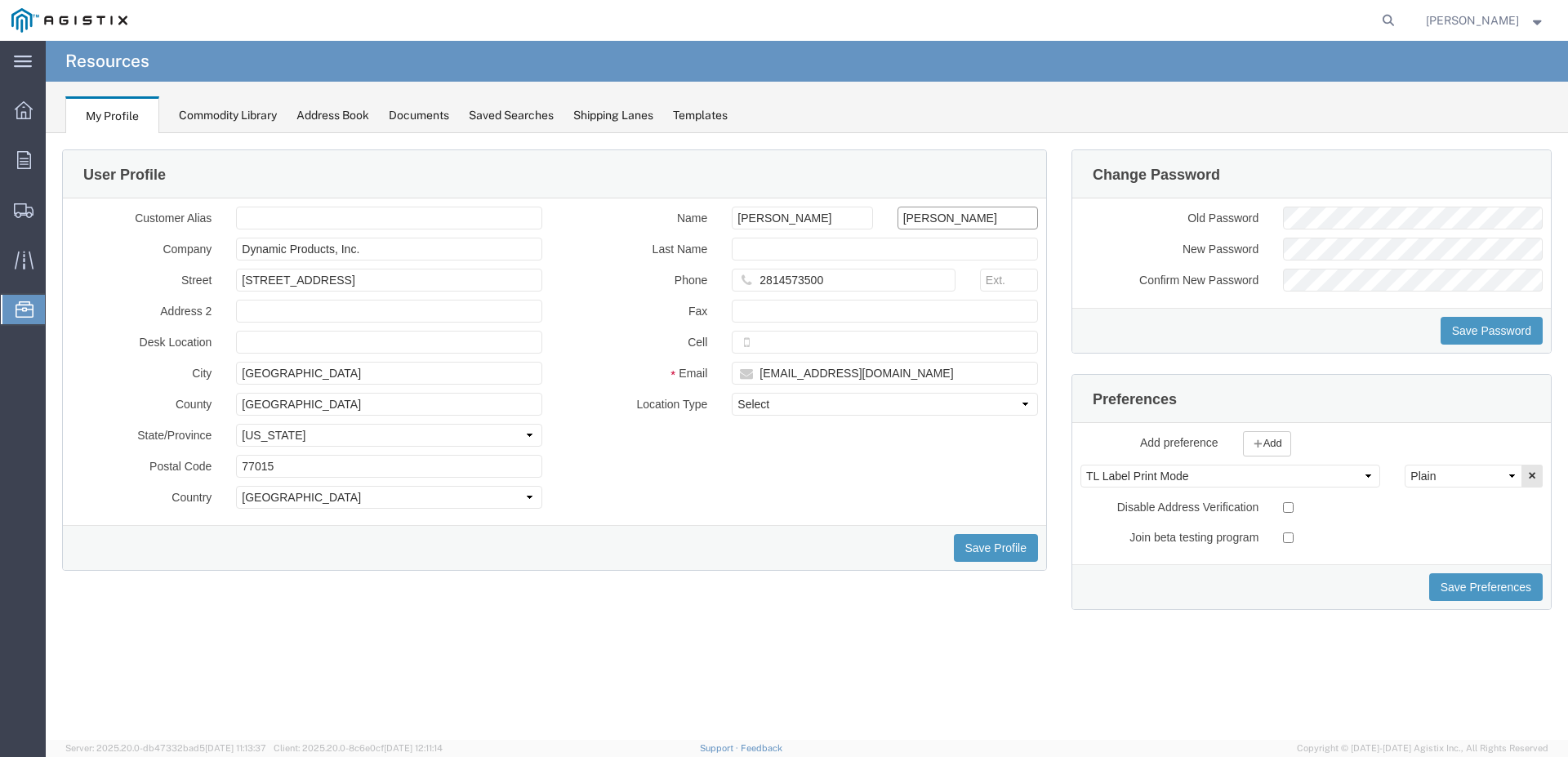
drag, startPoint x: 943, startPoint y: 222, endPoint x: 913, endPoint y: 224, distance: 30.1
click at [913, 224] on input "[PERSON_NAME]" at bounding box center [967, 219] width 141 height 23
click at [833, 245] on input "text" at bounding box center [885, 250] width 306 height 23
drag, startPoint x: 921, startPoint y: 198, endPoint x: 923, endPoint y: 218, distance: 20.1
click at [922, 202] on div "Customer Alias Company Dynamic Products, Inc. Street [STREET_ADDRESS] Address 2…" at bounding box center [555, 361] width 984 height 327
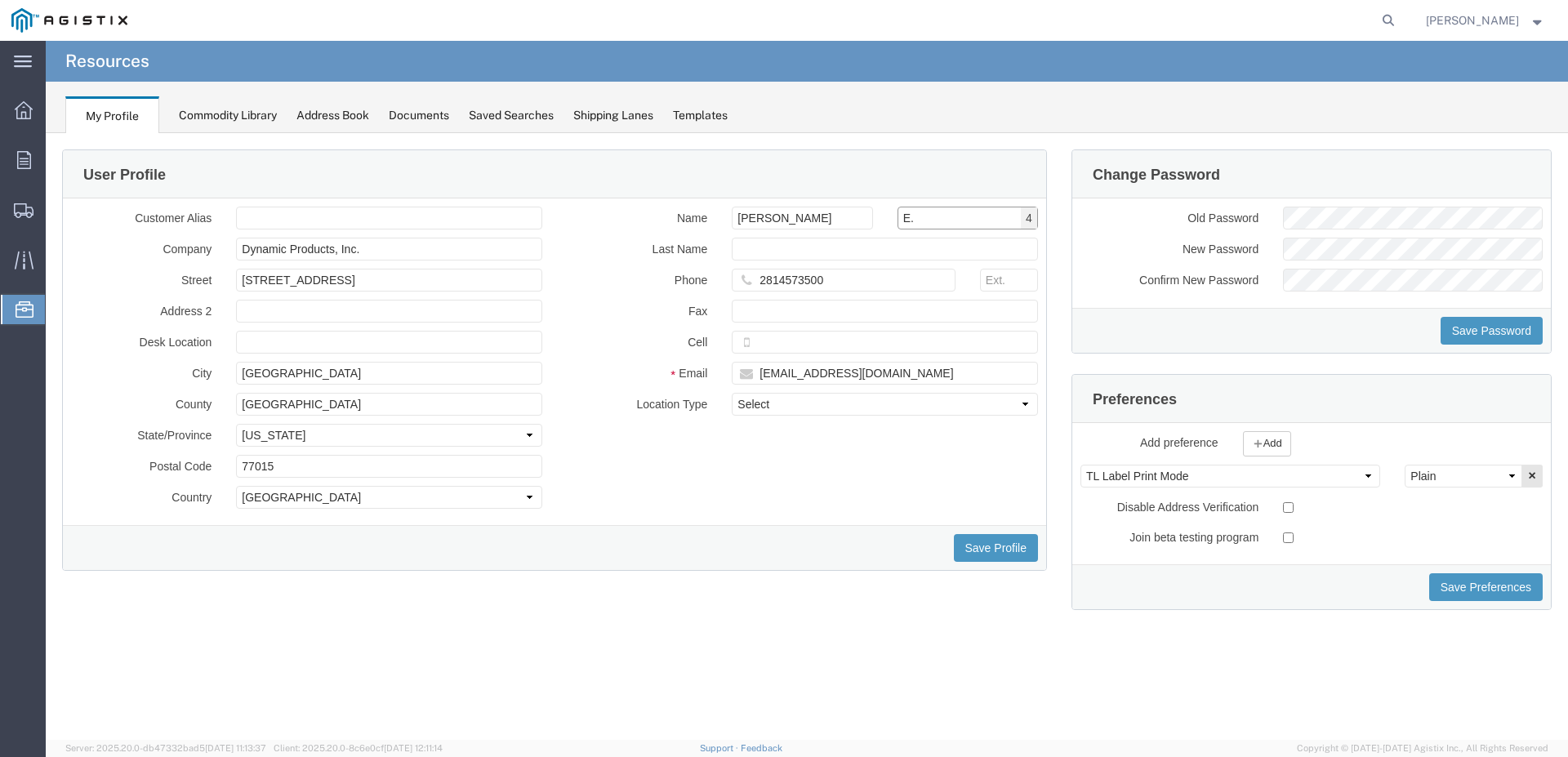
click at [923, 218] on input "E." at bounding box center [967, 219] width 141 height 23
type input "E"
type input "[PERSON_NAME]"
click at [732, 393] on select "Select Business No Loading Dock Business Business w/ Loading Dock Construction …" at bounding box center [885, 404] width 306 height 23
click at [810, 485] on div "Customer Alias Company Dynamic Products, Inc. Street [STREET_ADDRESS] Address 2…" at bounding box center [555, 361] width 992 height 310
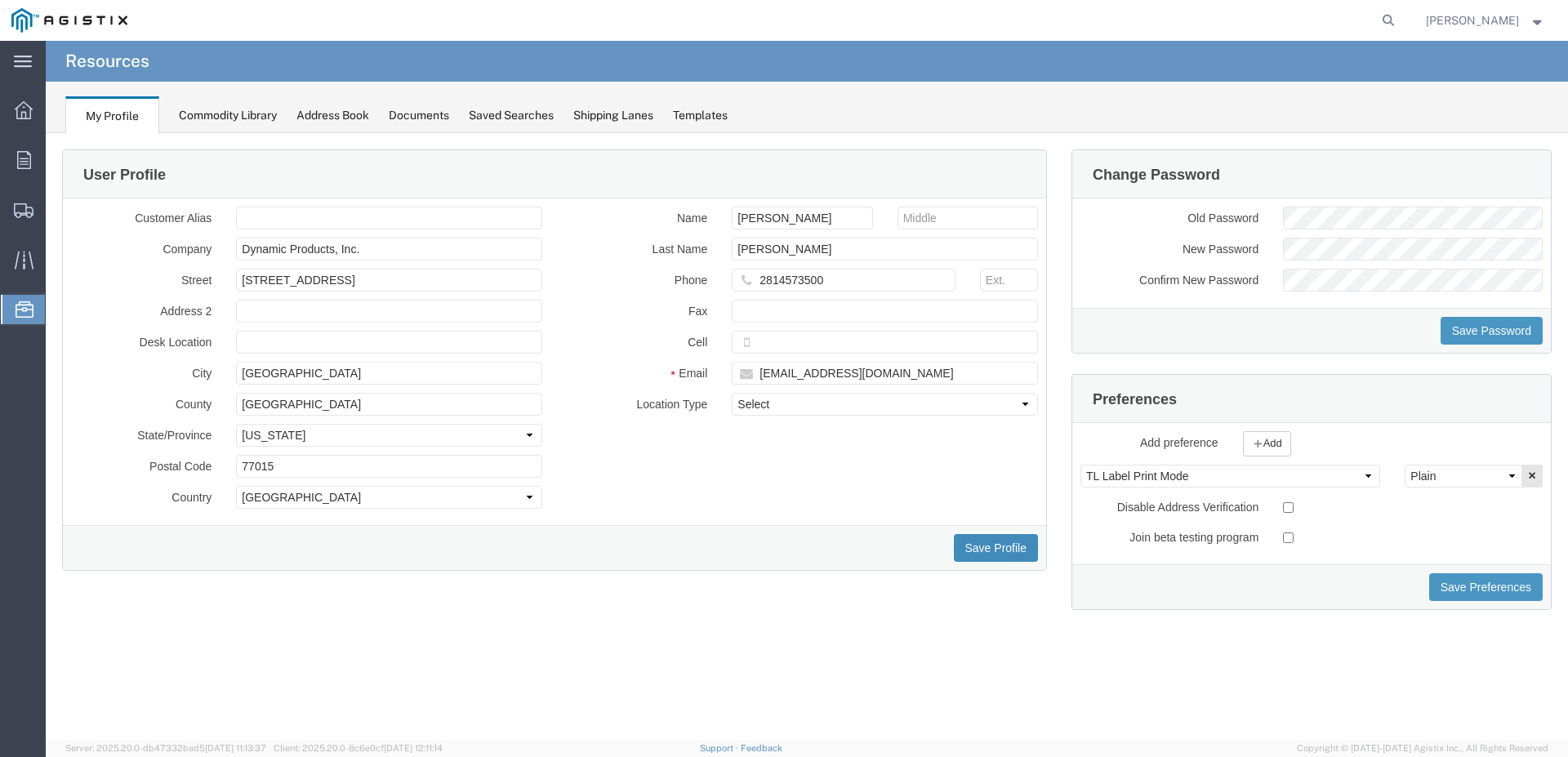
click at [1011, 547] on button "Save Profile" at bounding box center [995, 548] width 85 height 28
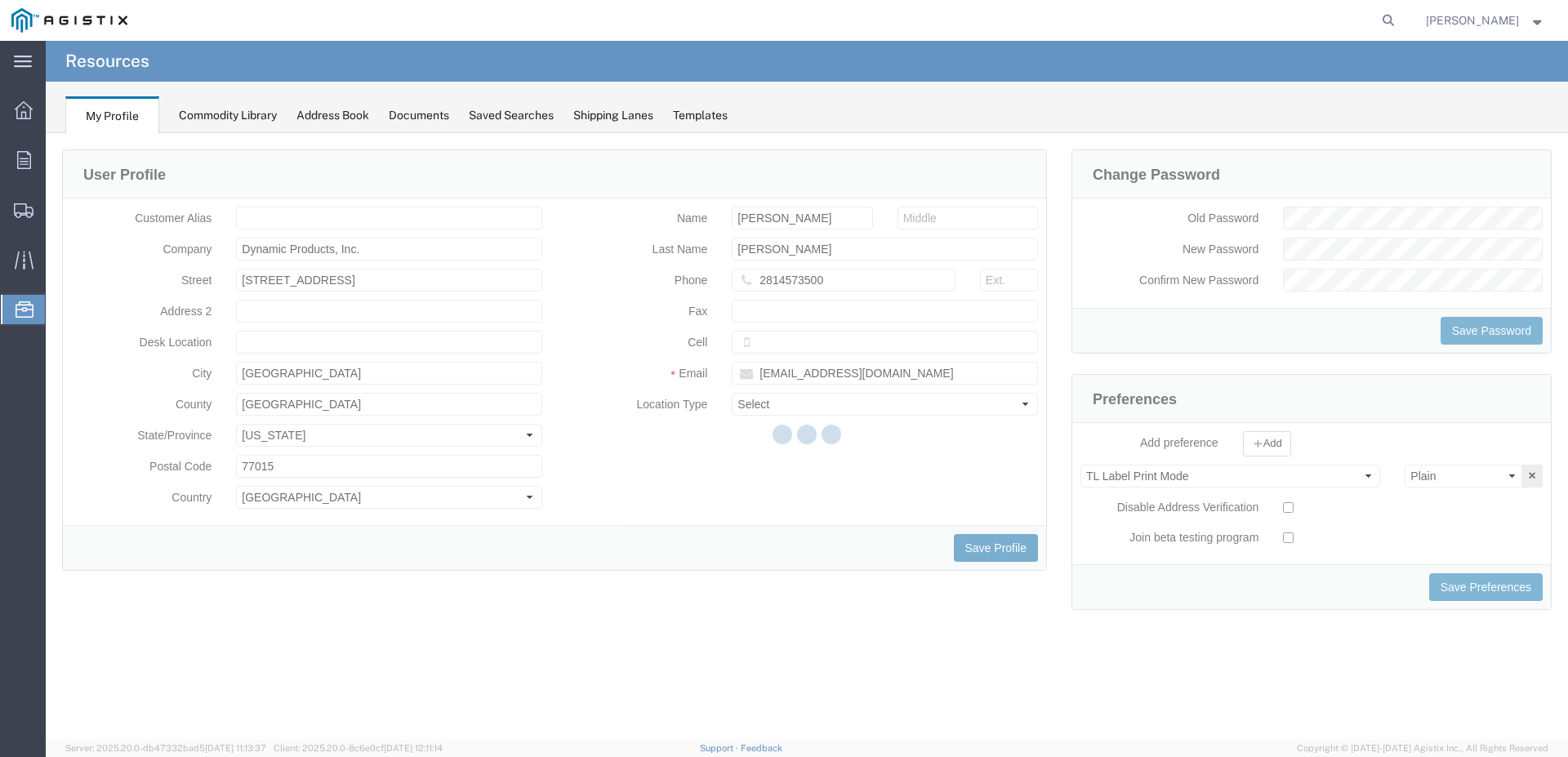
click at [1011, 547] on button "Save Profile" at bounding box center [995, 548] width 85 height 28
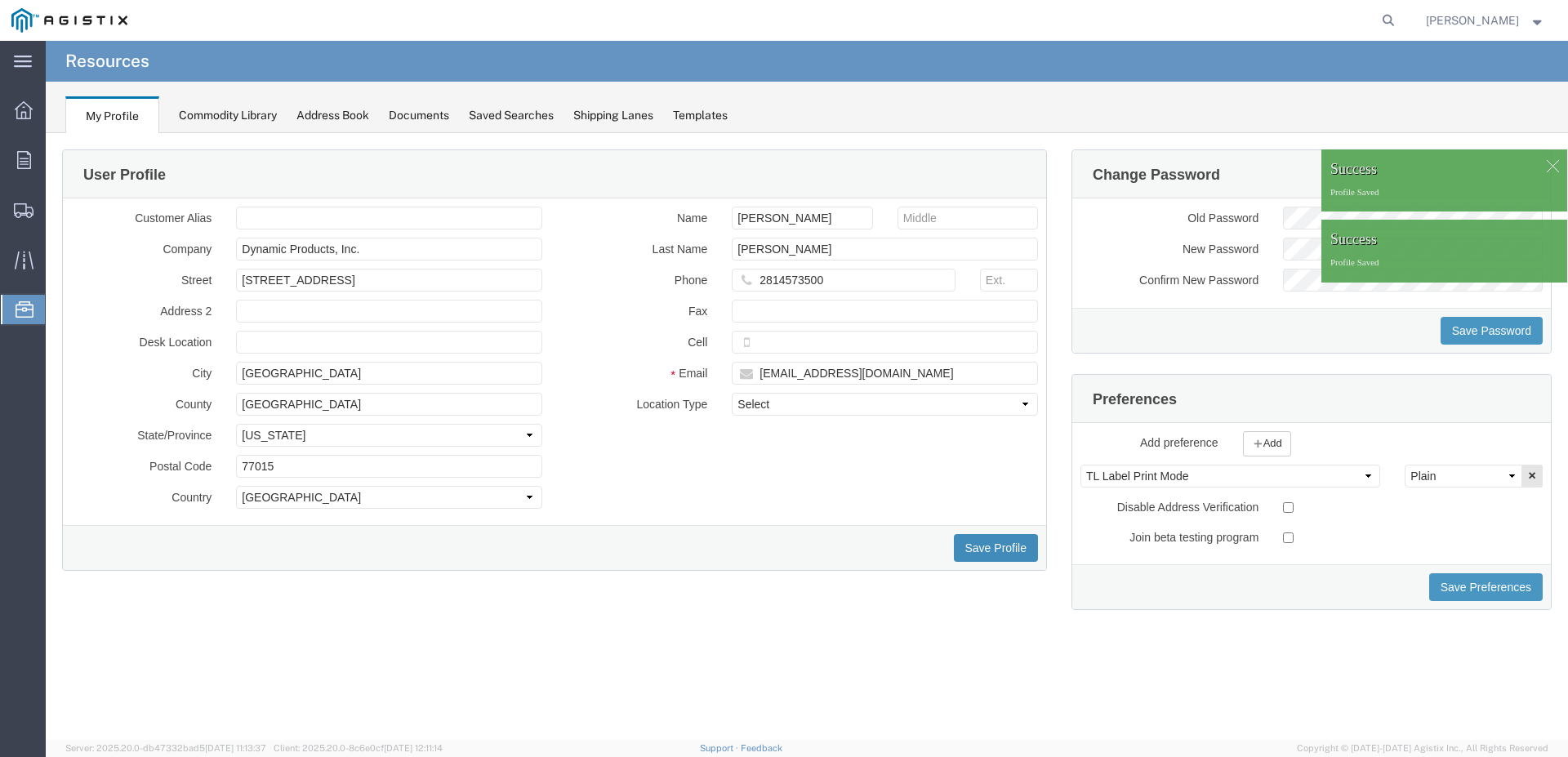
click at [1011, 547] on button "Save Profile" at bounding box center [995, 548] width 85 height 28
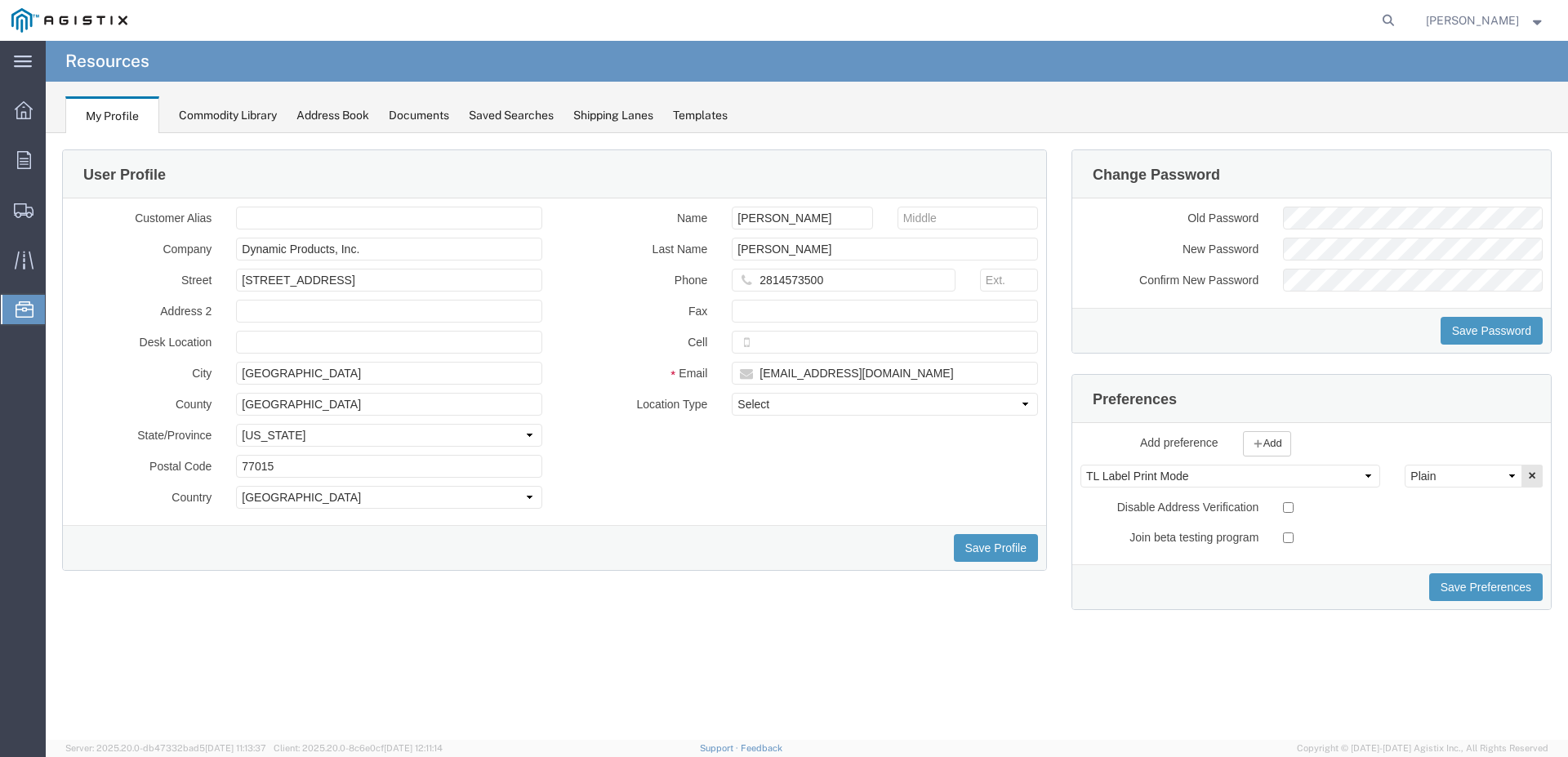
click at [231, 123] on div "Commodity Library" at bounding box center [227, 116] width 98 height 17
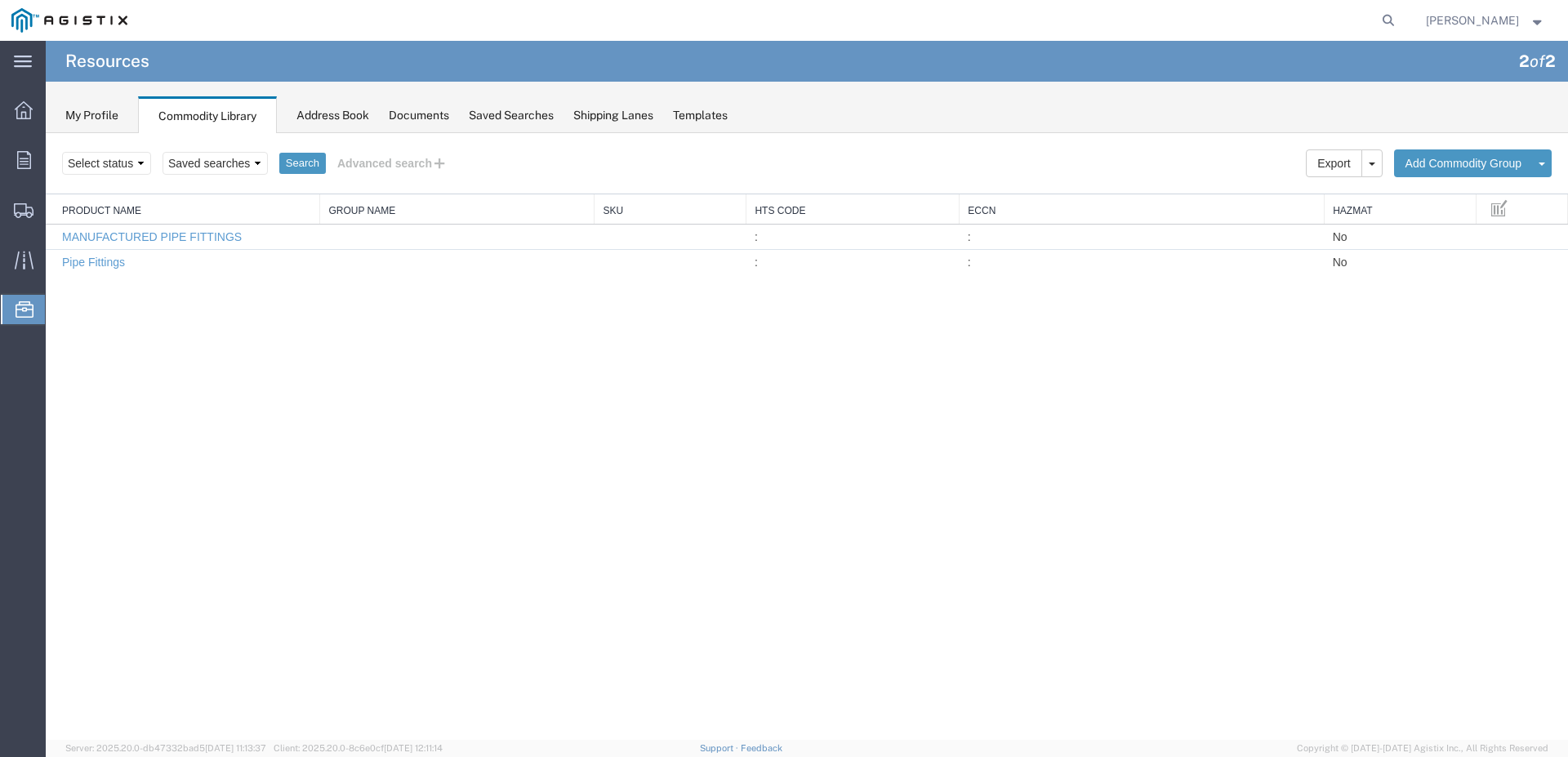
click at [329, 120] on div "Address Book" at bounding box center [332, 116] width 73 height 17
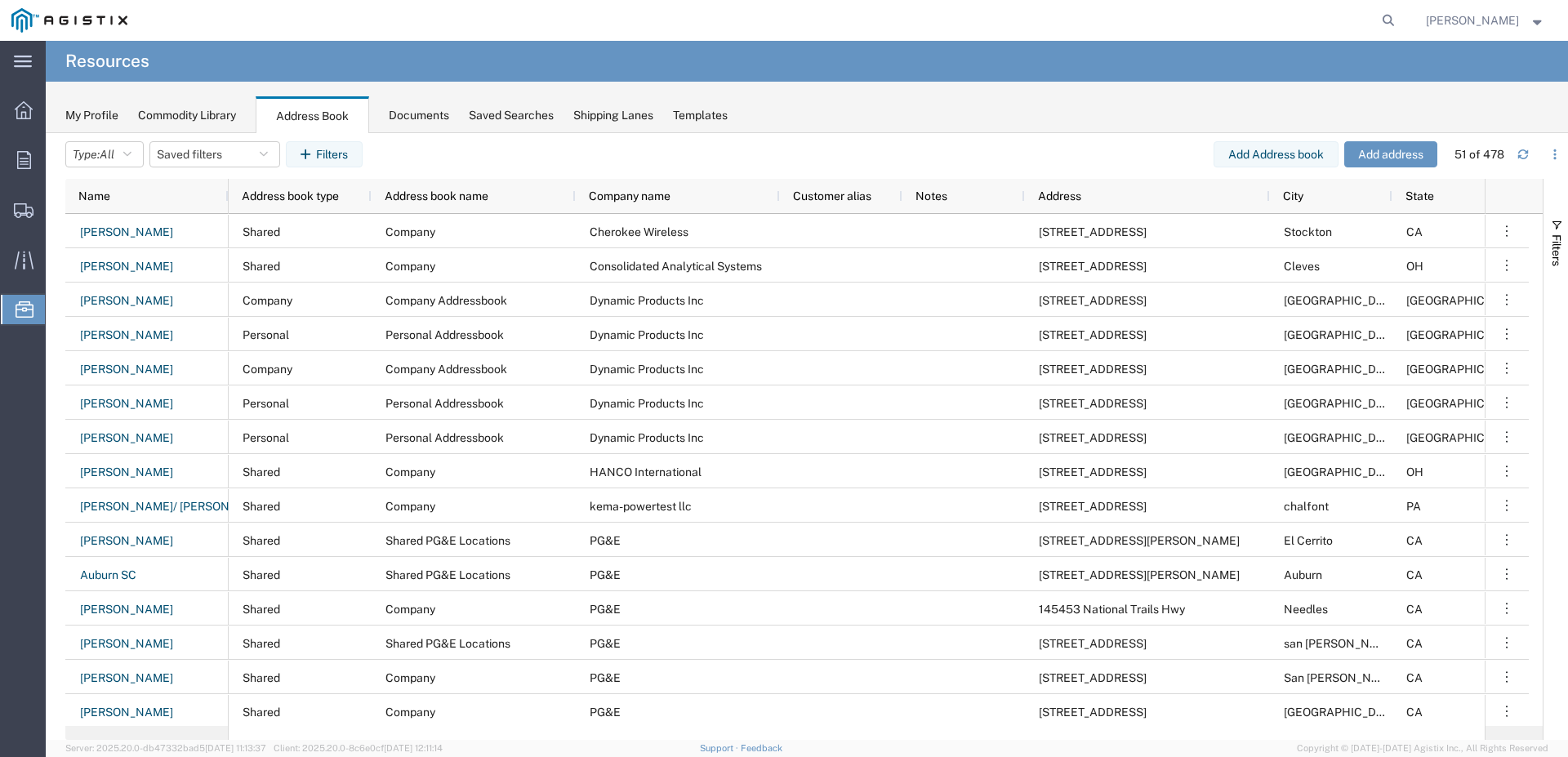
click at [415, 120] on div "Documents" at bounding box center [419, 116] width 60 height 17
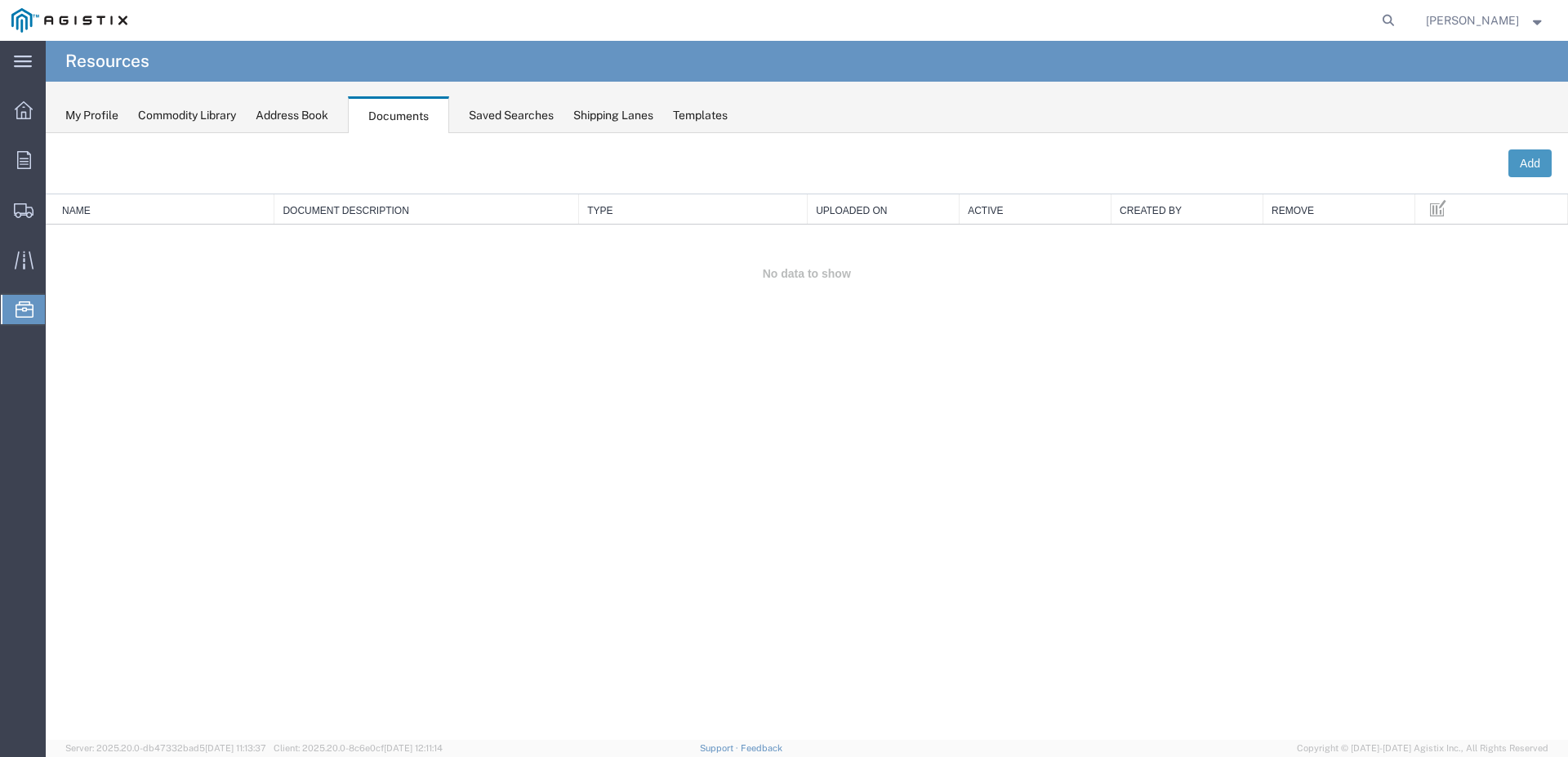
click at [489, 119] on div "Saved Searches" at bounding box center [510, 116] width 85 height 17
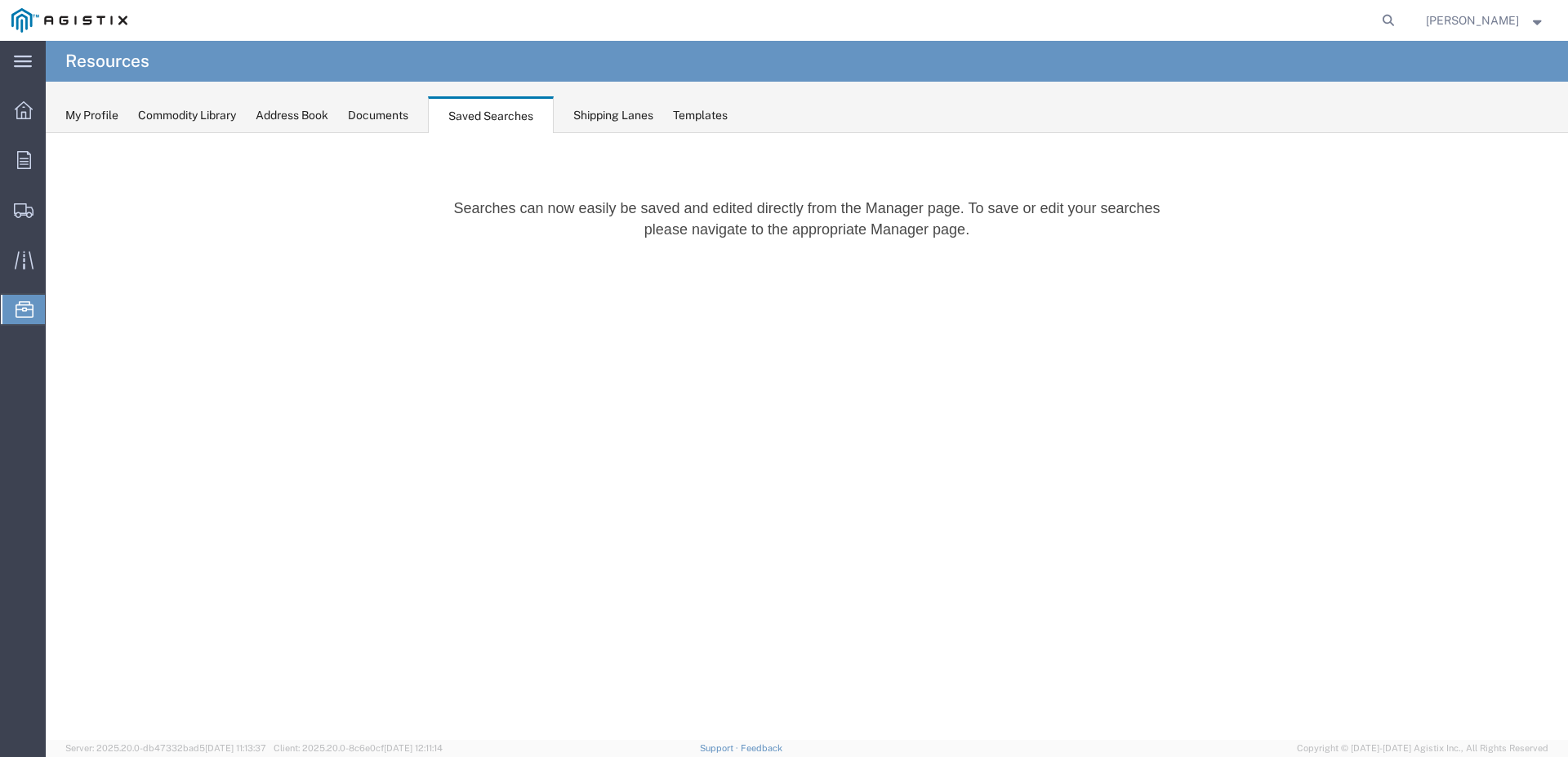
click at [591, 112] on div "Shipping Lanes" at bounding box center [613, 116] width 80 height 17
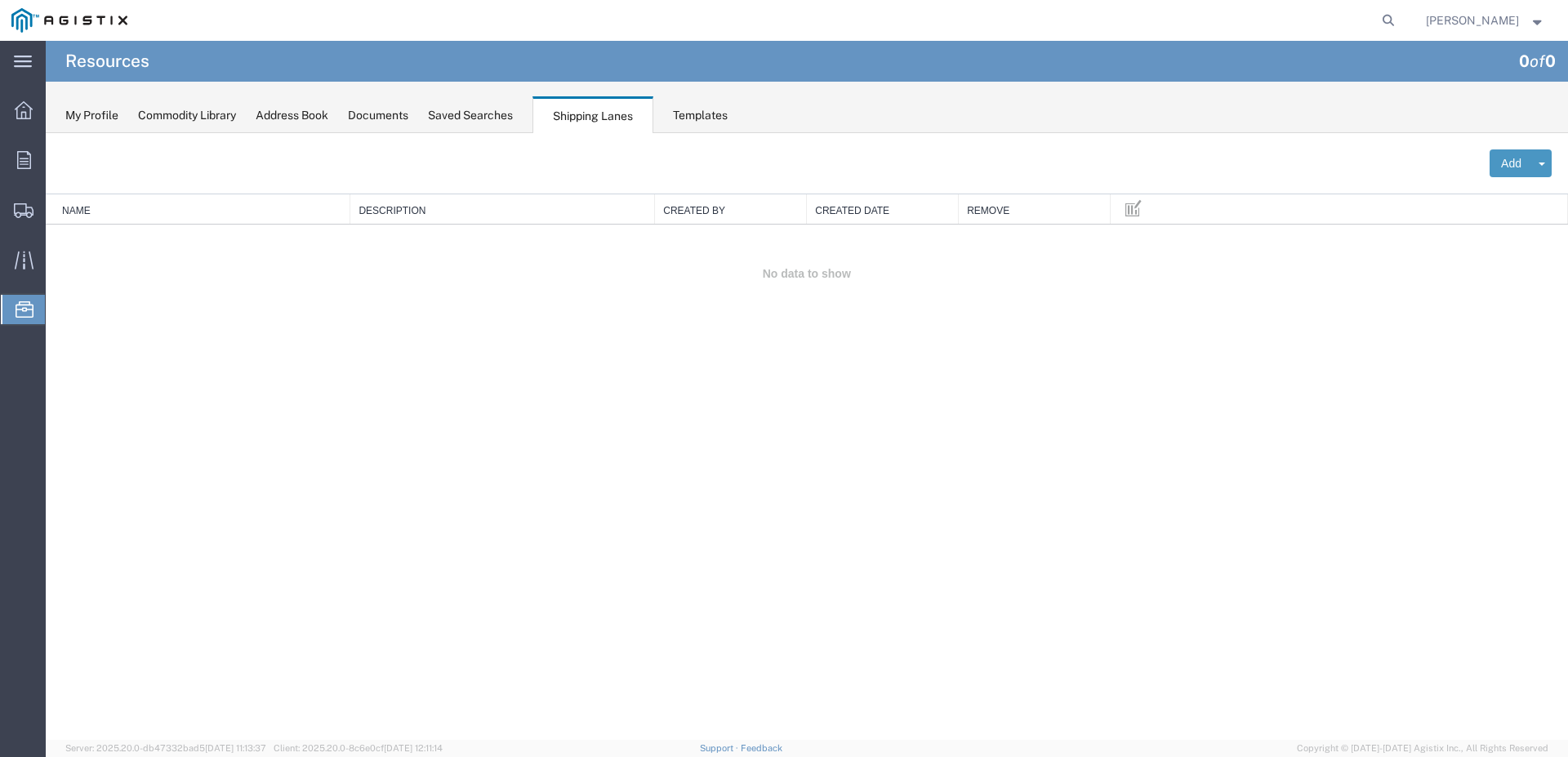
click at [674, 112] on div "Templates" at bounding box center [700, 116] width 54 height 17
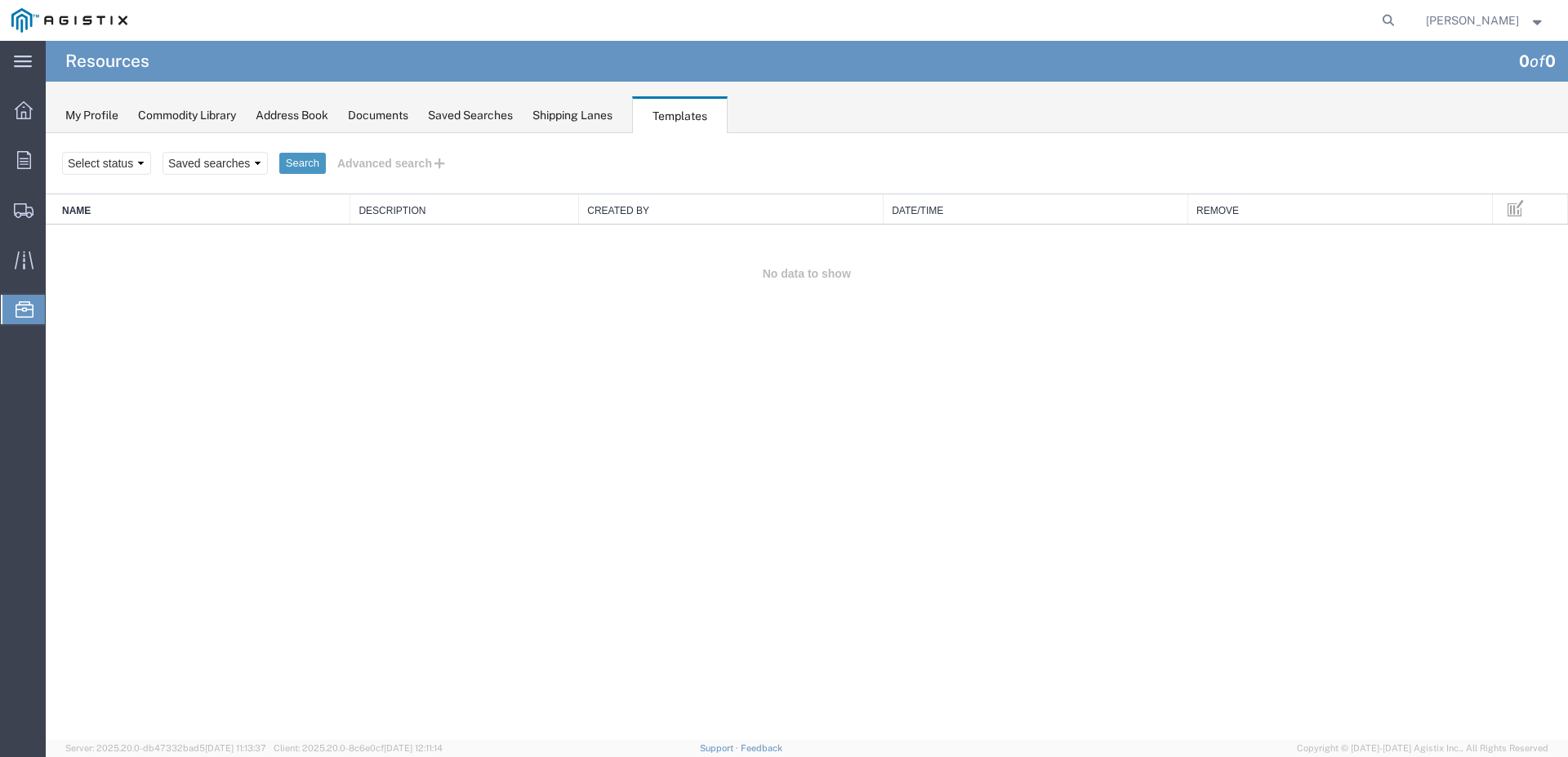
click at [83, 108] on div "My Profile" at bounding box center [91, 116] width 53 height 17
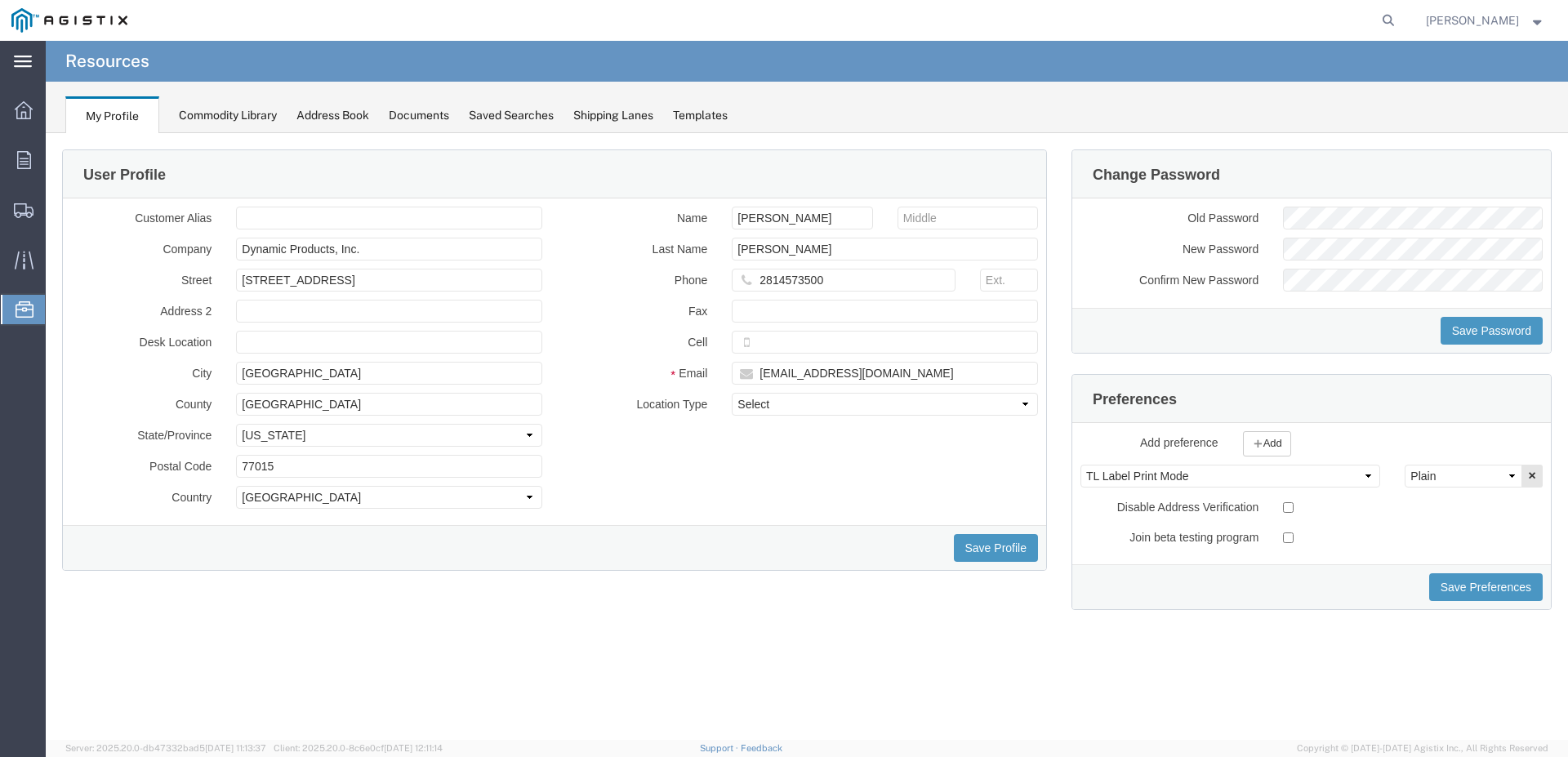
click at [8, 71] on div "main_menu Created with Sketch." at bounding box center [22, 61] width 46 height 41
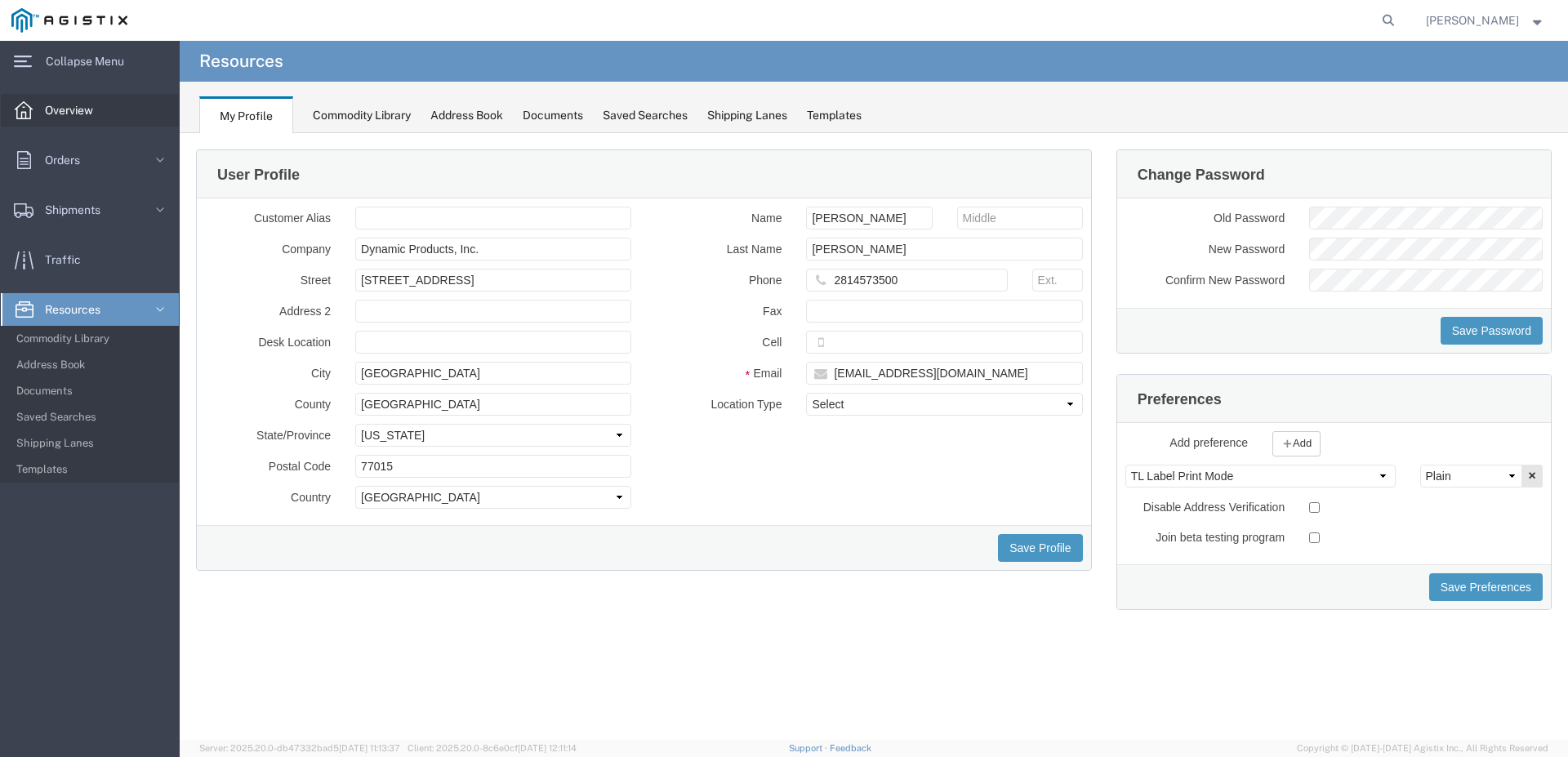
click at [43, 102] on div at bounding box center [23, 111] width 46 height 33
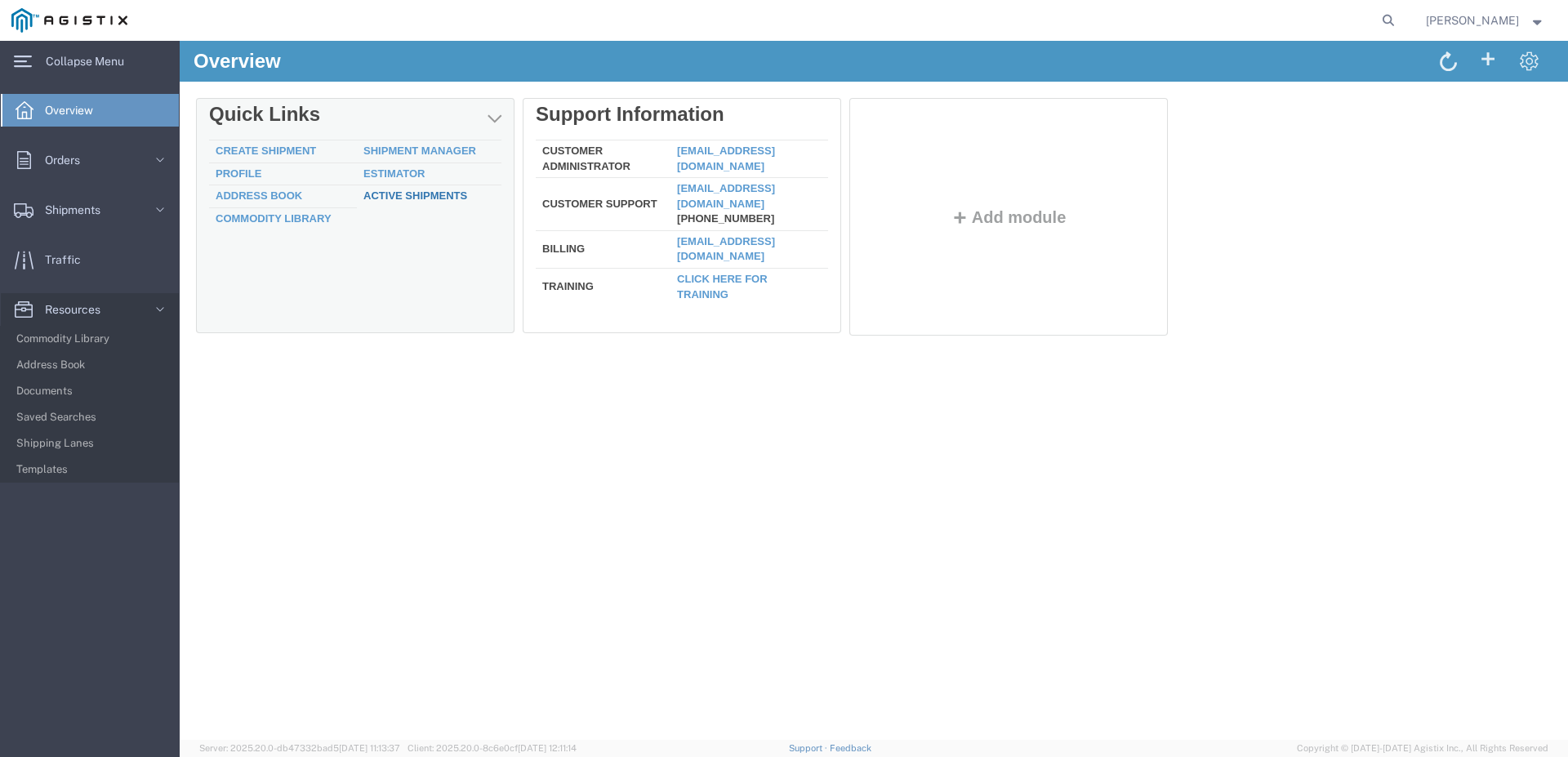
click at [450, 197] on link "Active Shipments" at bounding box center [415, 195] width 104 height 13
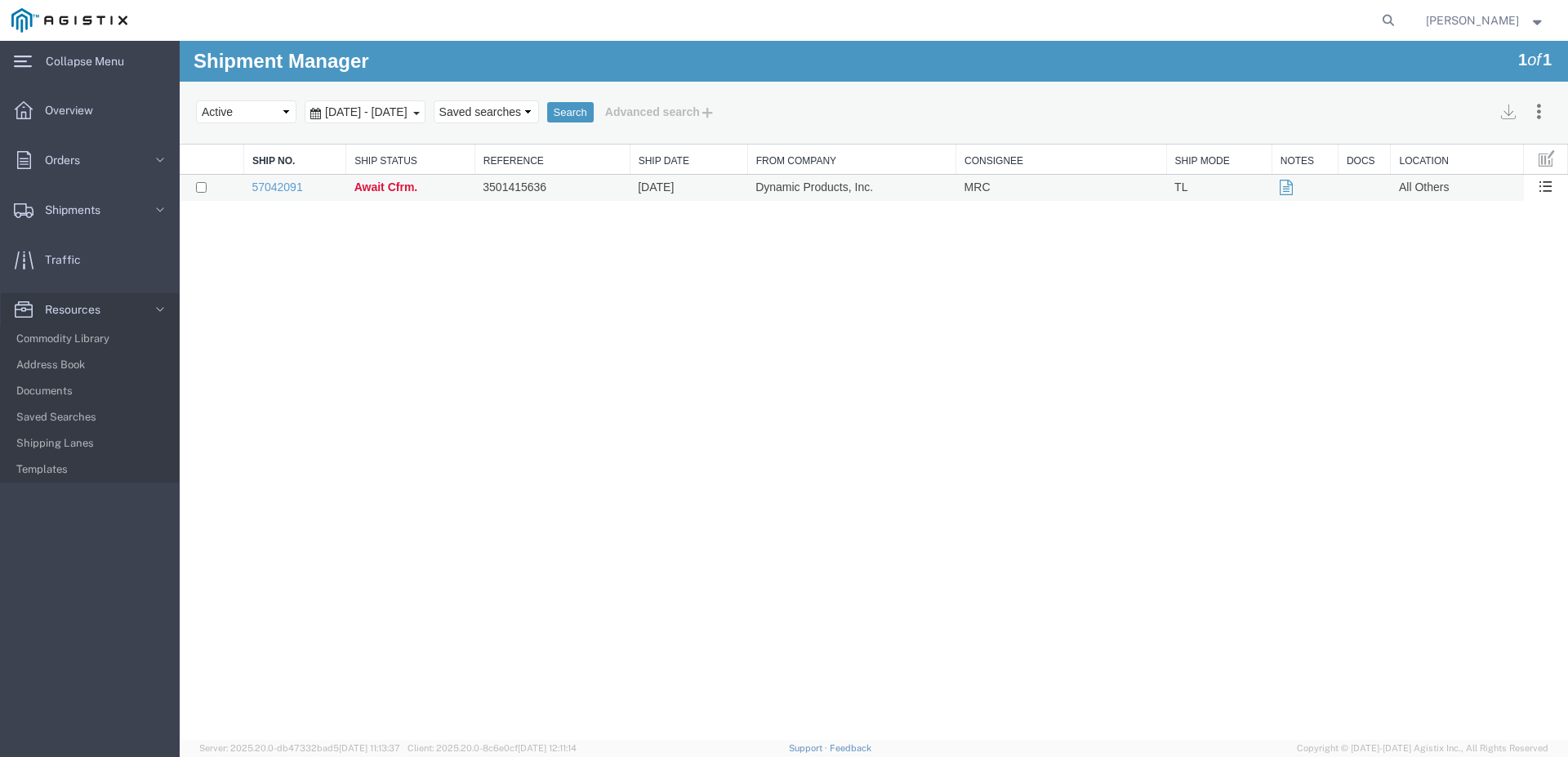
click at [238, 195] on td at bounding box center [212, 189] width 64 height 27
click at [260, 175] on body "Shipment Manager 1 of 1 Search Assign To Batch Processing Cancel Shipments Cons…" at bounding box center [874, 362] width 1388 height 643
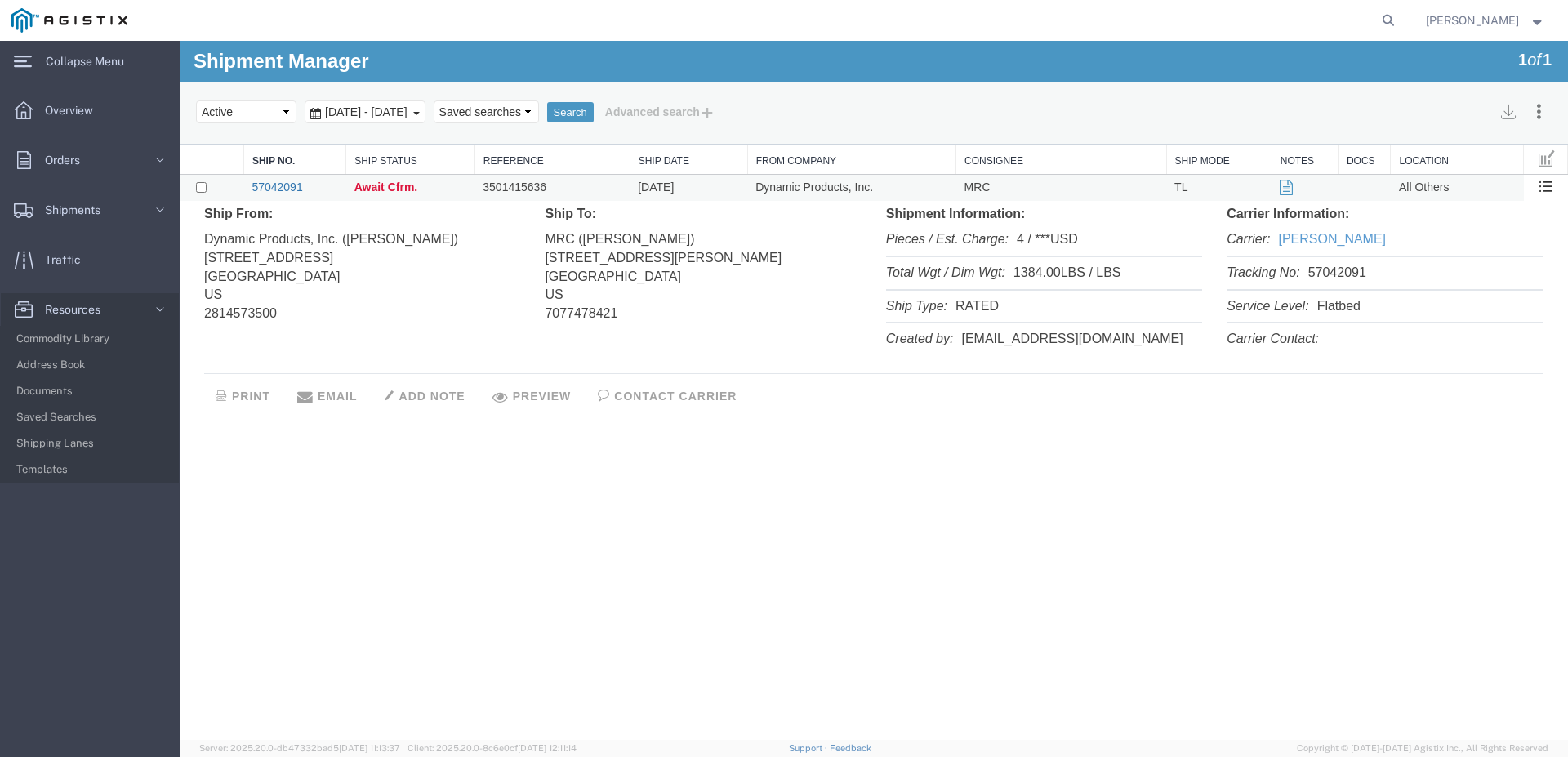
click at [269, 185] on link "57042091" at bounding box center [277, 187] width 51 height 13
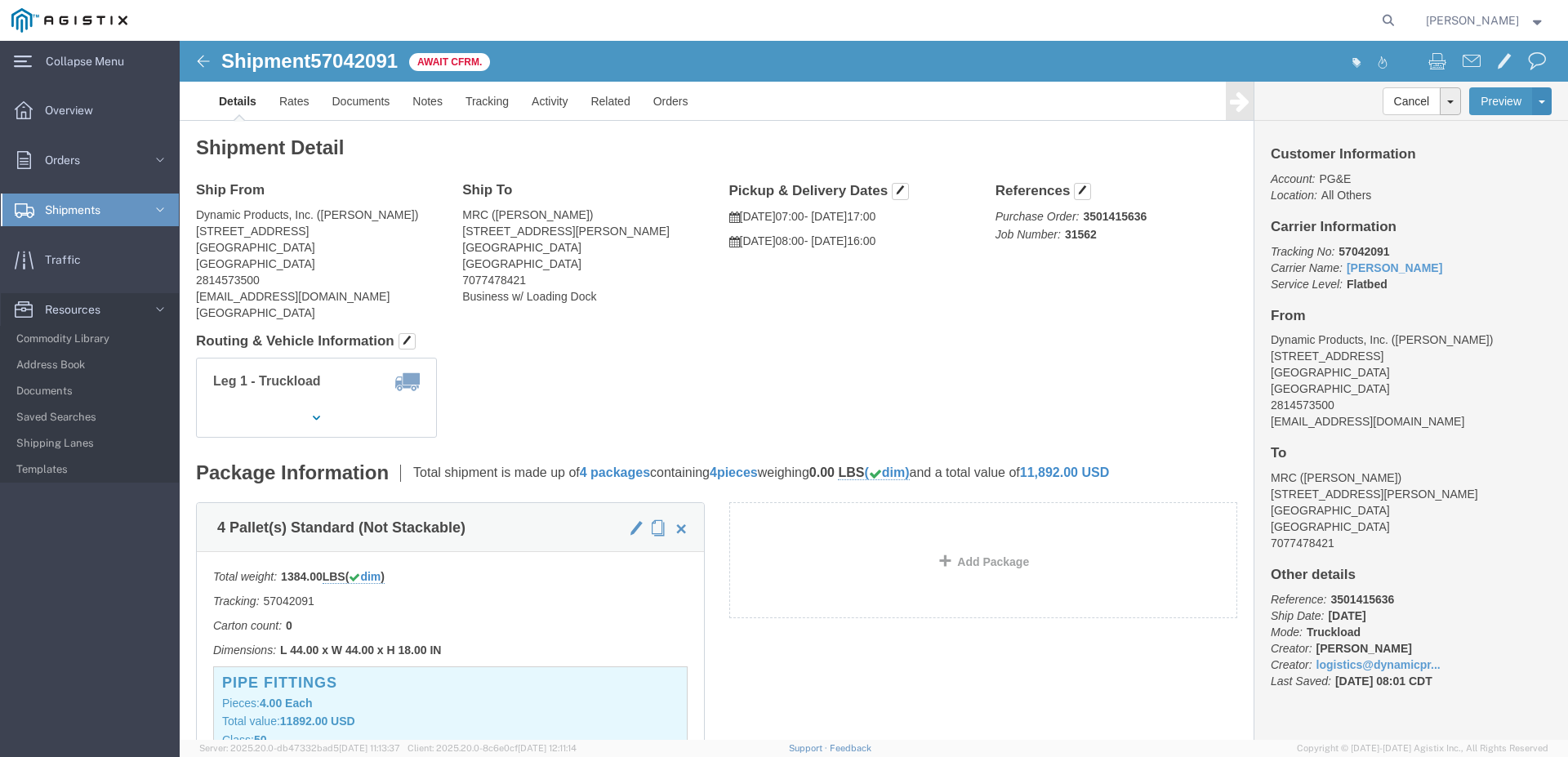
click h1 "Shipment 57042091"
click img
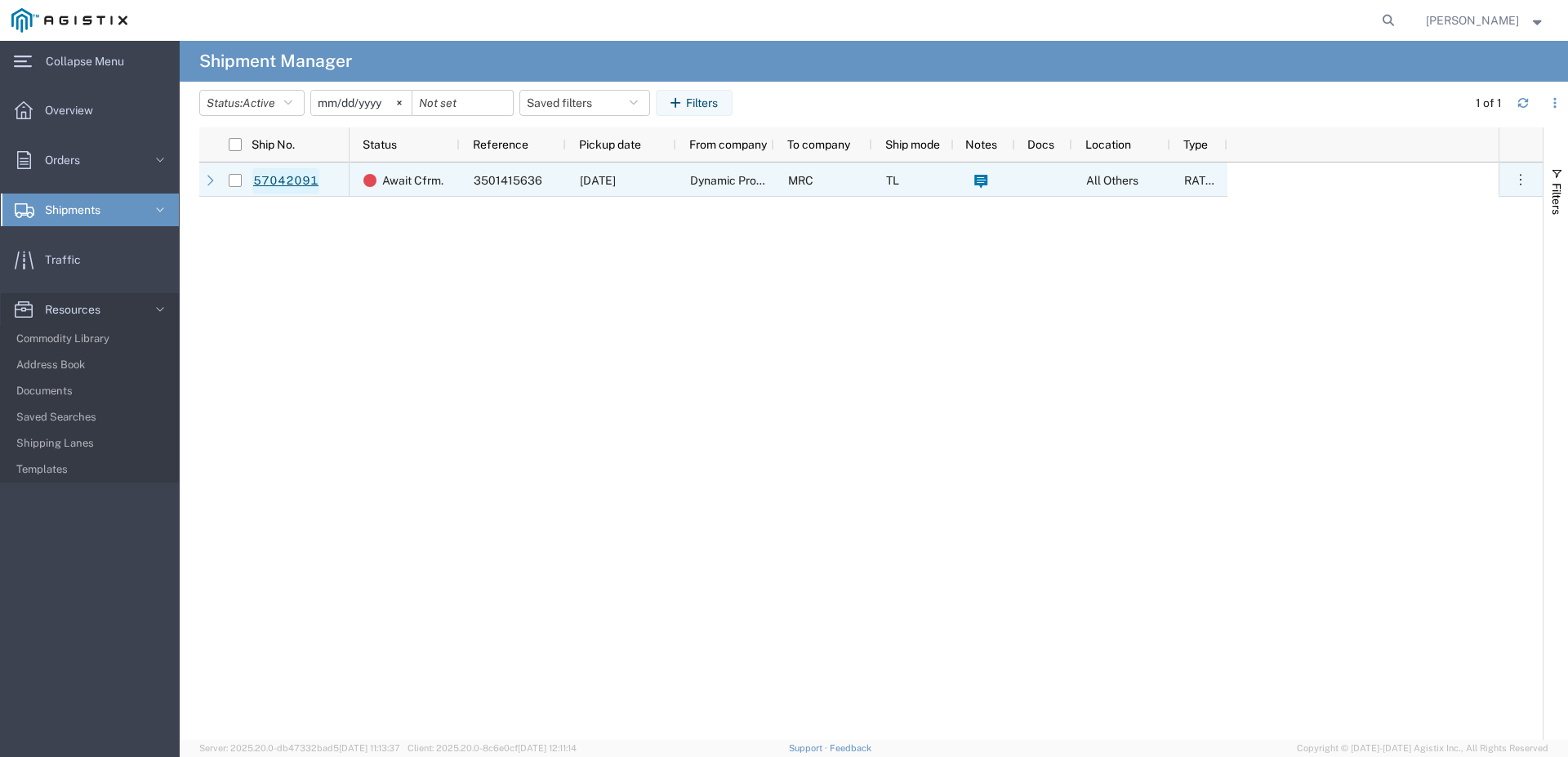
click at [272, 187] on link "57042091" at bounding box center [286, 181] width 67 height 26
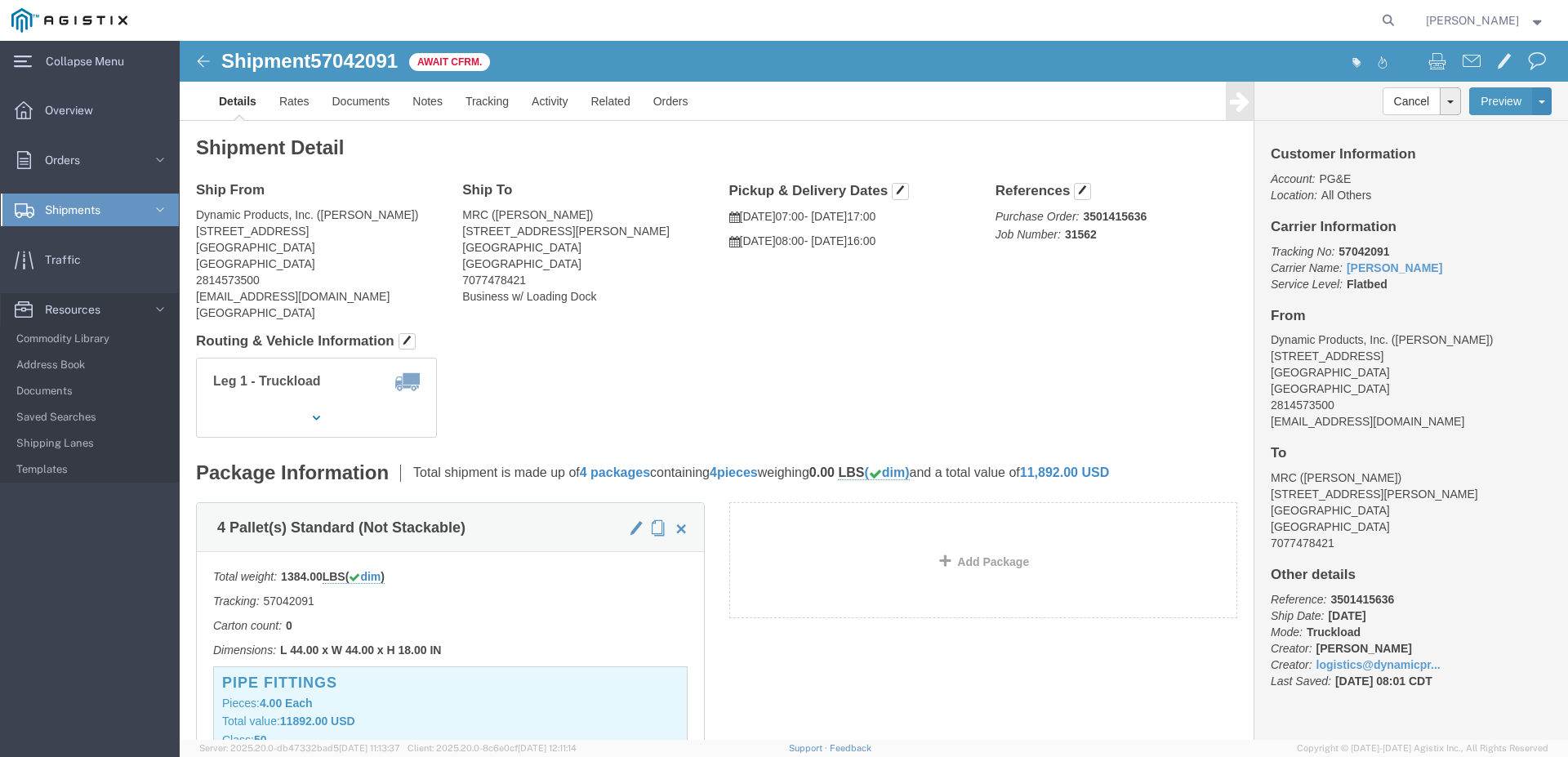
click img
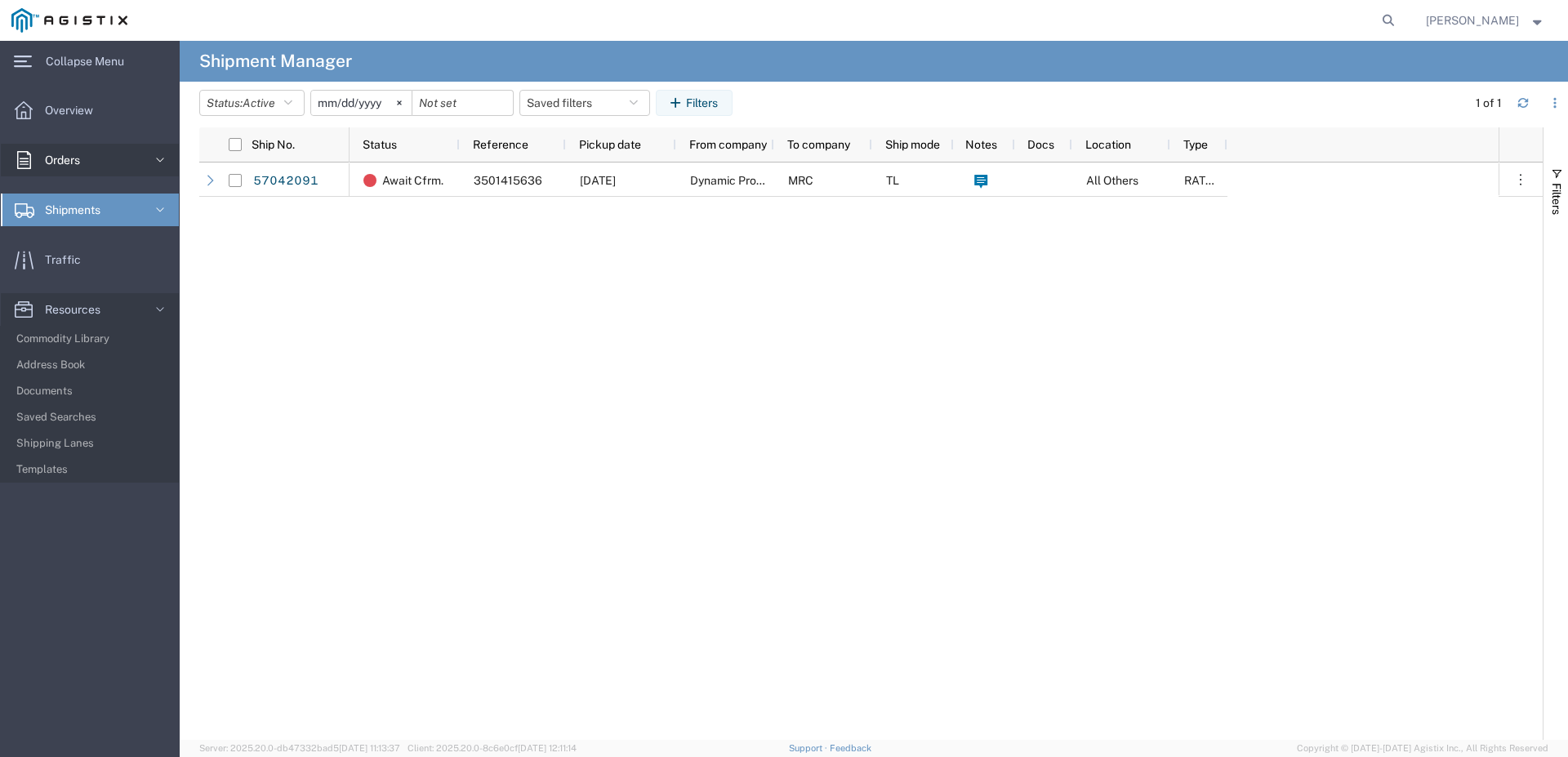
click at [104, 172] on link "Orders" at bounding box center [89, 160] width 178 height 33
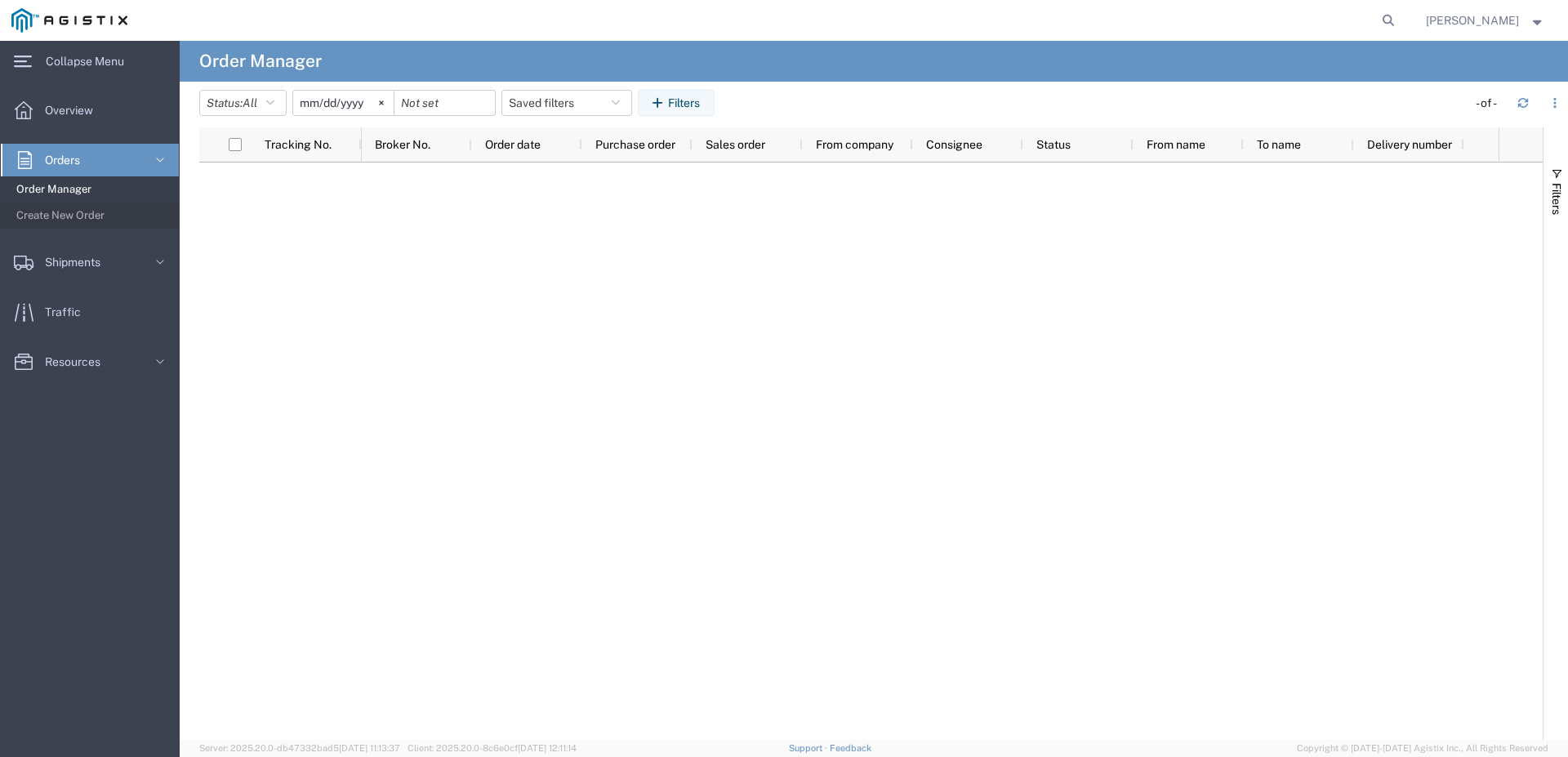
click at [113, 128] on ul "Overview Orders Order Manager Create New Order Shipments Shipment Manager Creat…" at bounding box center [89, 245] width 180 height 301
click at [118, 116] on link "Overview" at bounding box center [89, 111] width 178 height 33
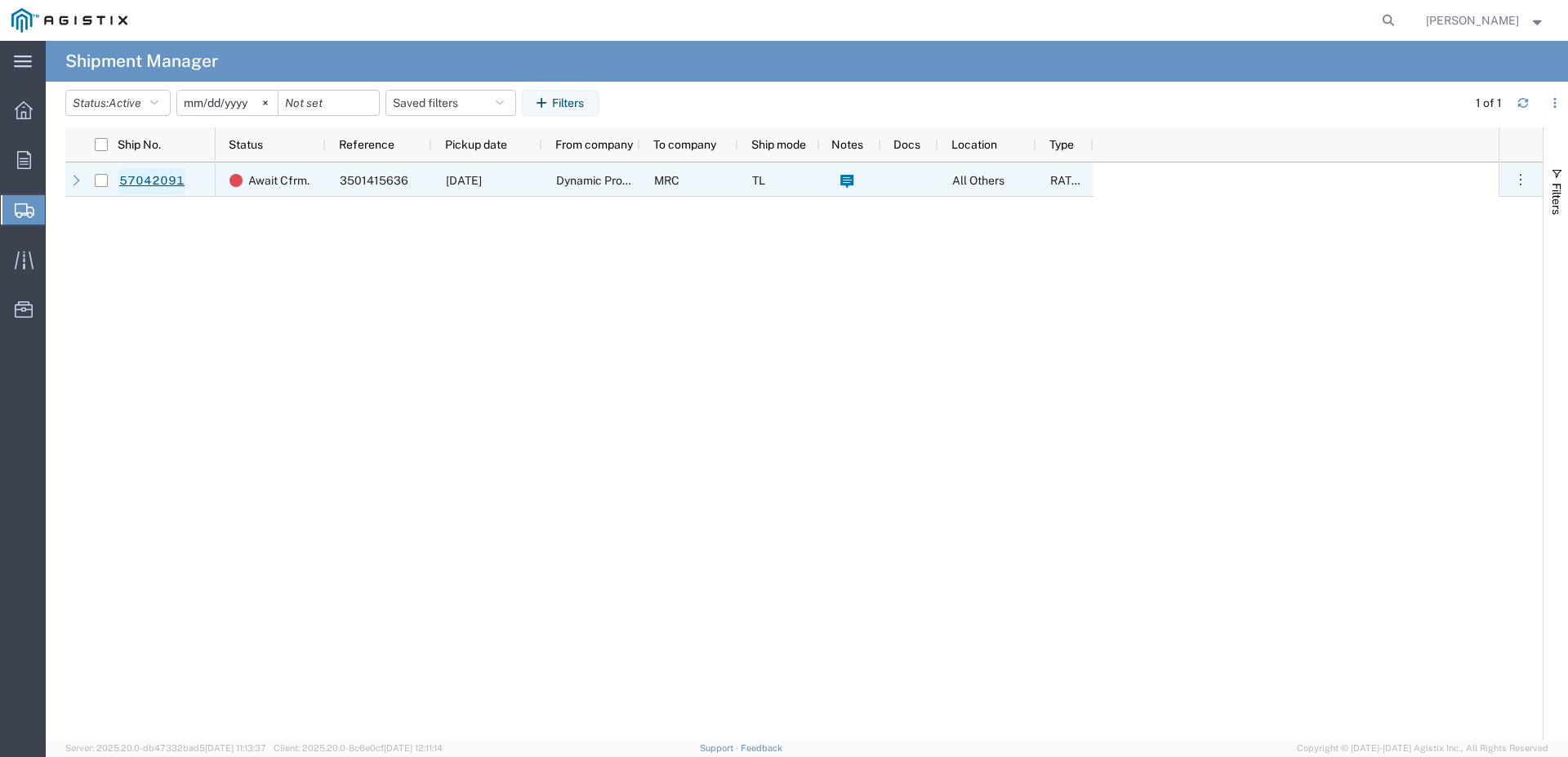
click at [151, 172] on link "57042091" at bounding box center [152, 181] width 67 height 26
